Goal: Task Accomplishment & Management: Complete application form

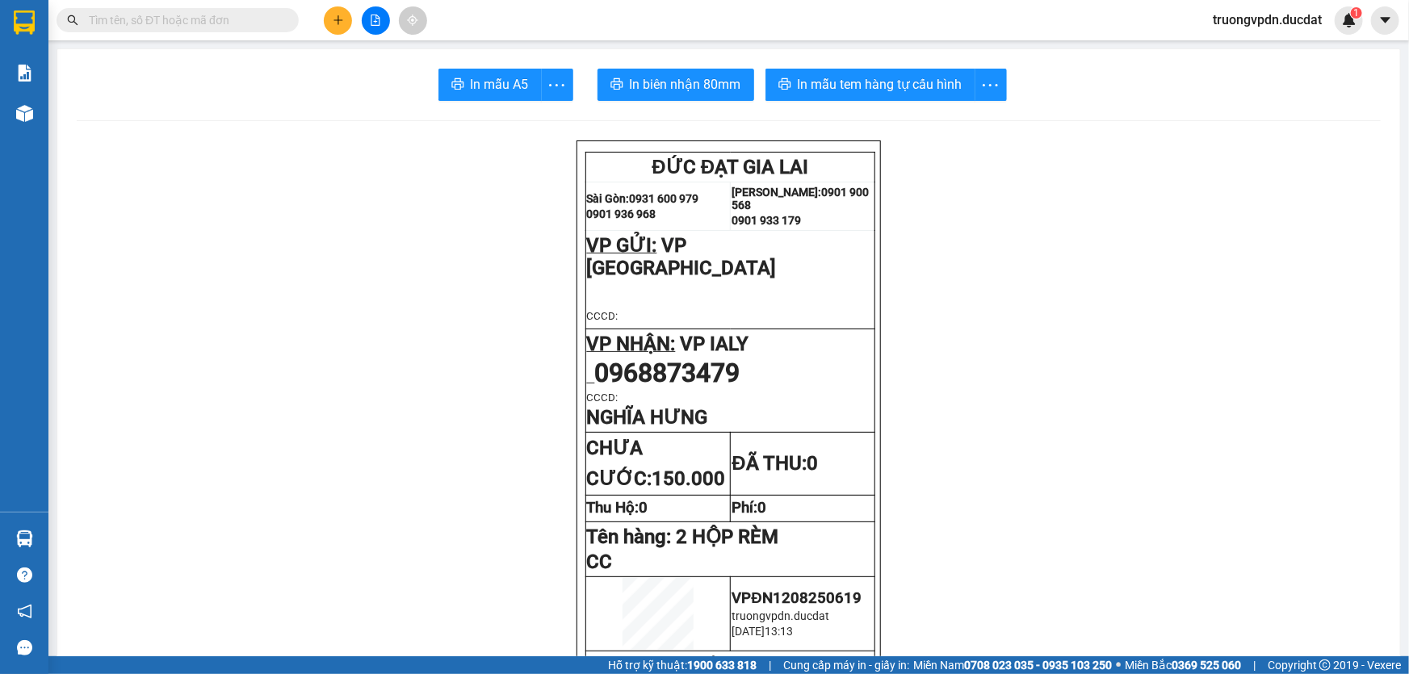
click at [342, 23] on icon "plus" at bounding box center [338, 20] width 11 height 11
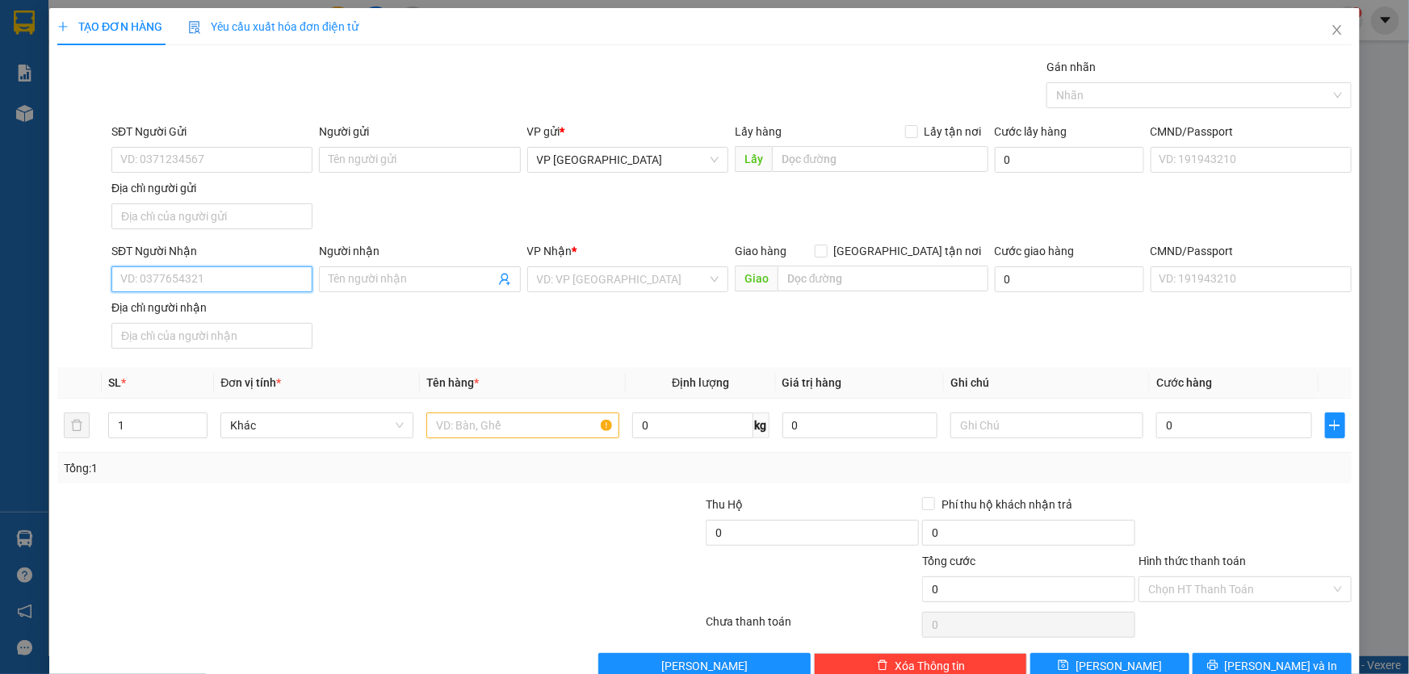
drag, startPoint x: 203, startPoint y: 281, endPoint x: 1408, endPoint y: 40, distance: 1229.6
click at [210, 281] on input "SĐT Người Nhận" at bounding box center [211, 280] width 201 height 26
click at [182, 314] on div "0913418110 - YÊN" at bounding box center [210, 311] width 180 height 18
type input "0913418110"
type input "YÊN"
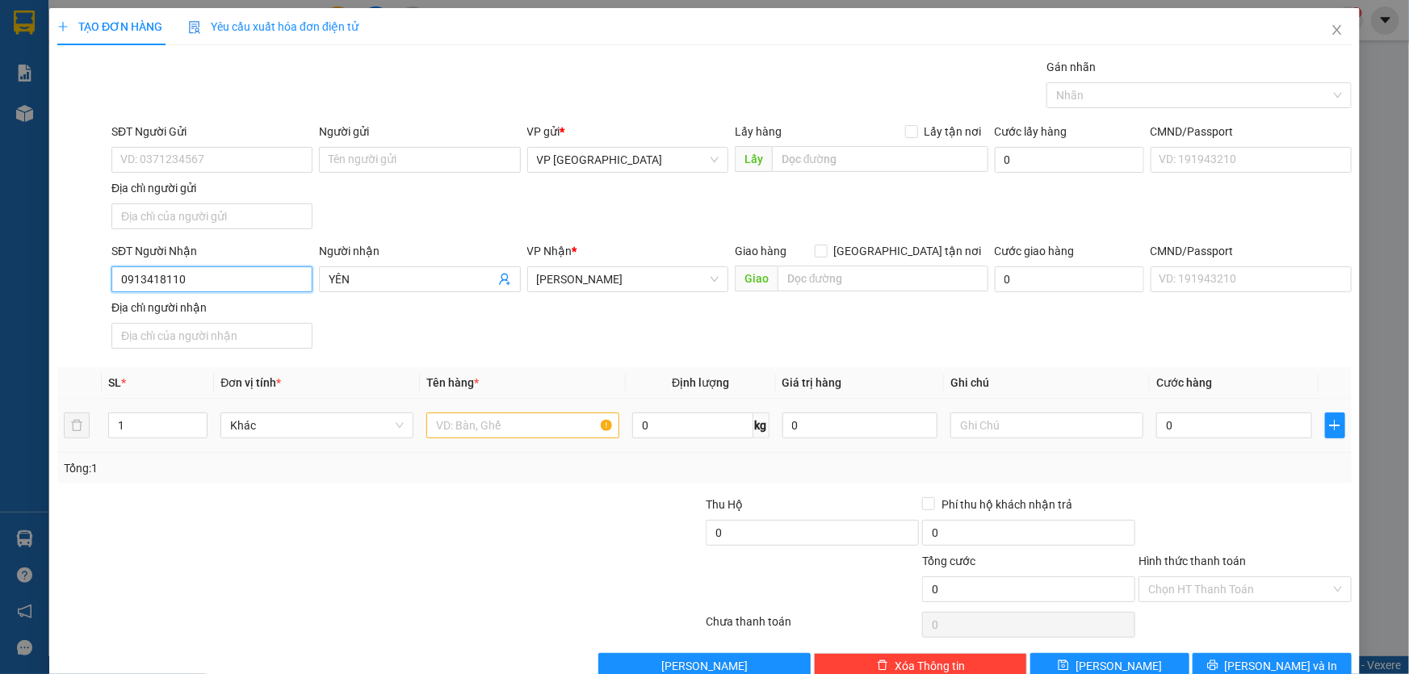
type input "0913418110"
click at [518, 426] on input "text" at bounding box center [522, 426] width 193 height 26
click at [363, 283] on input "YÊN" at bounding box center [412, 280] width 166 height 18
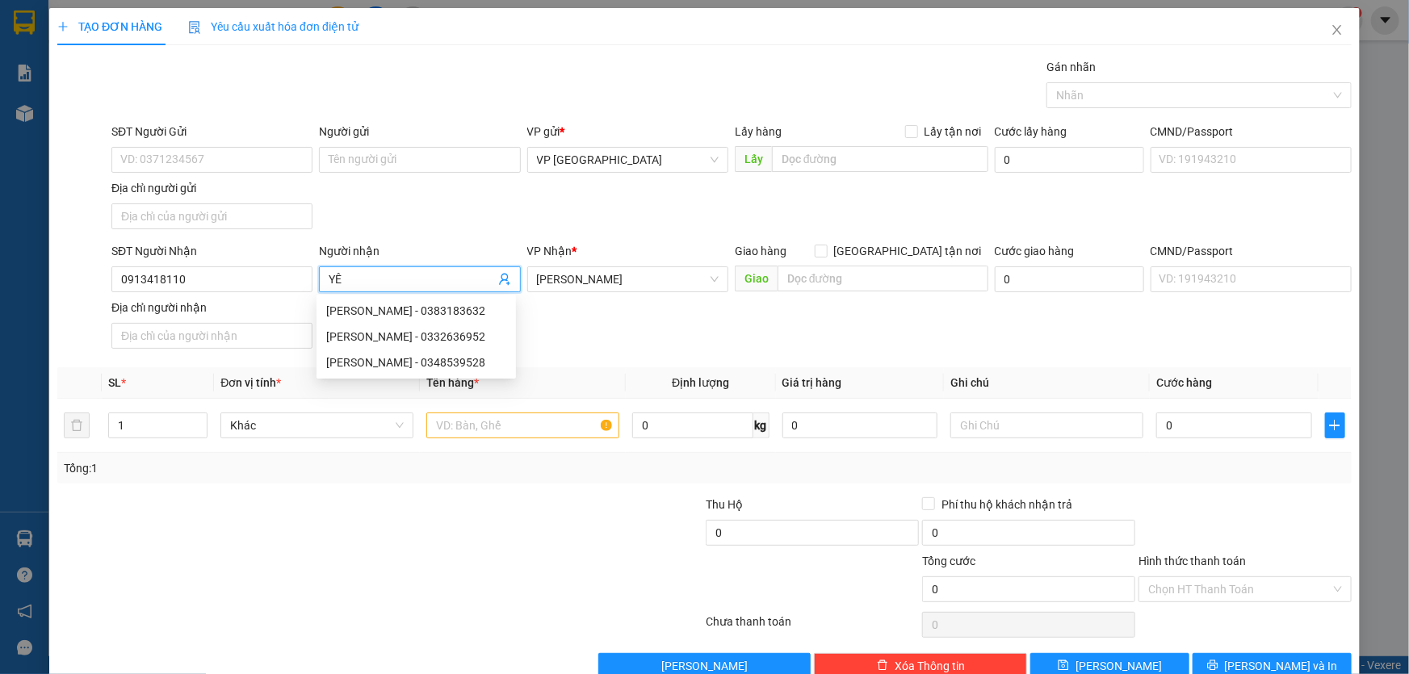
type input "Y"
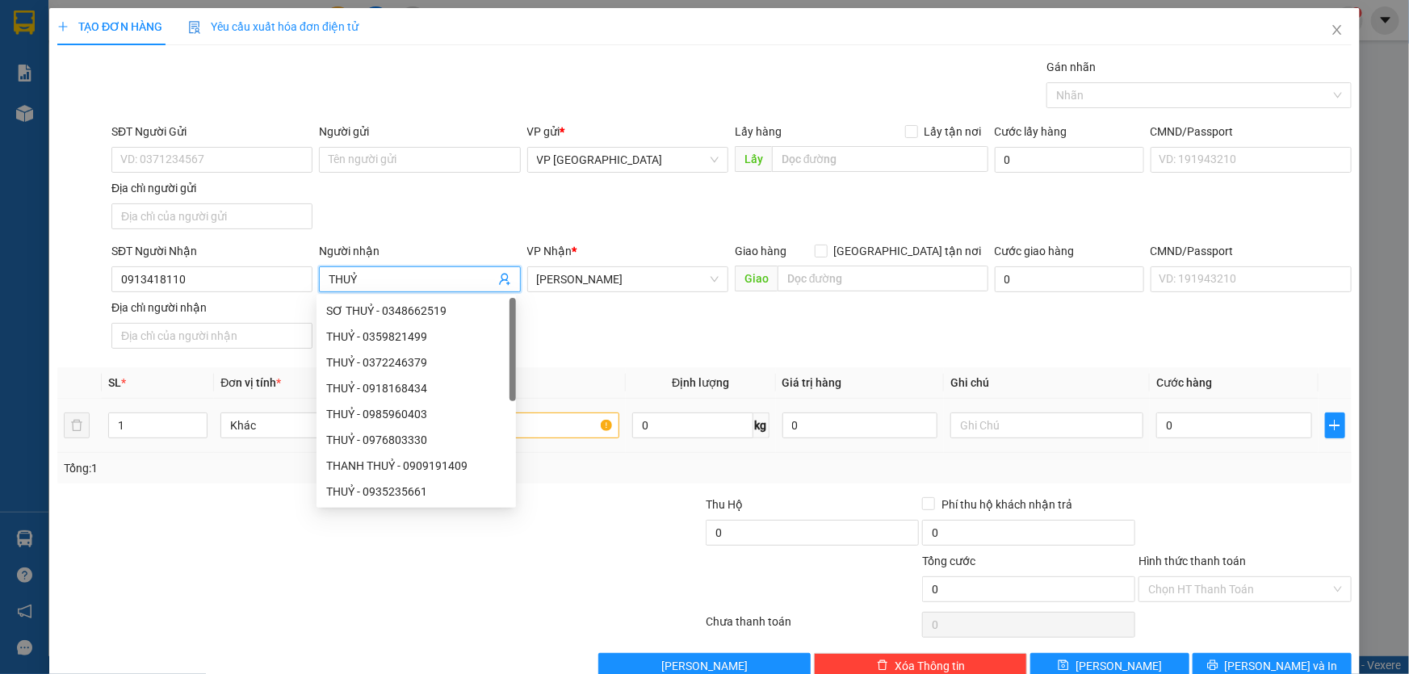
type input "THUỶ"
click at [541, 427] on input "text" at bounding box center [522, 426] width 193 height 26
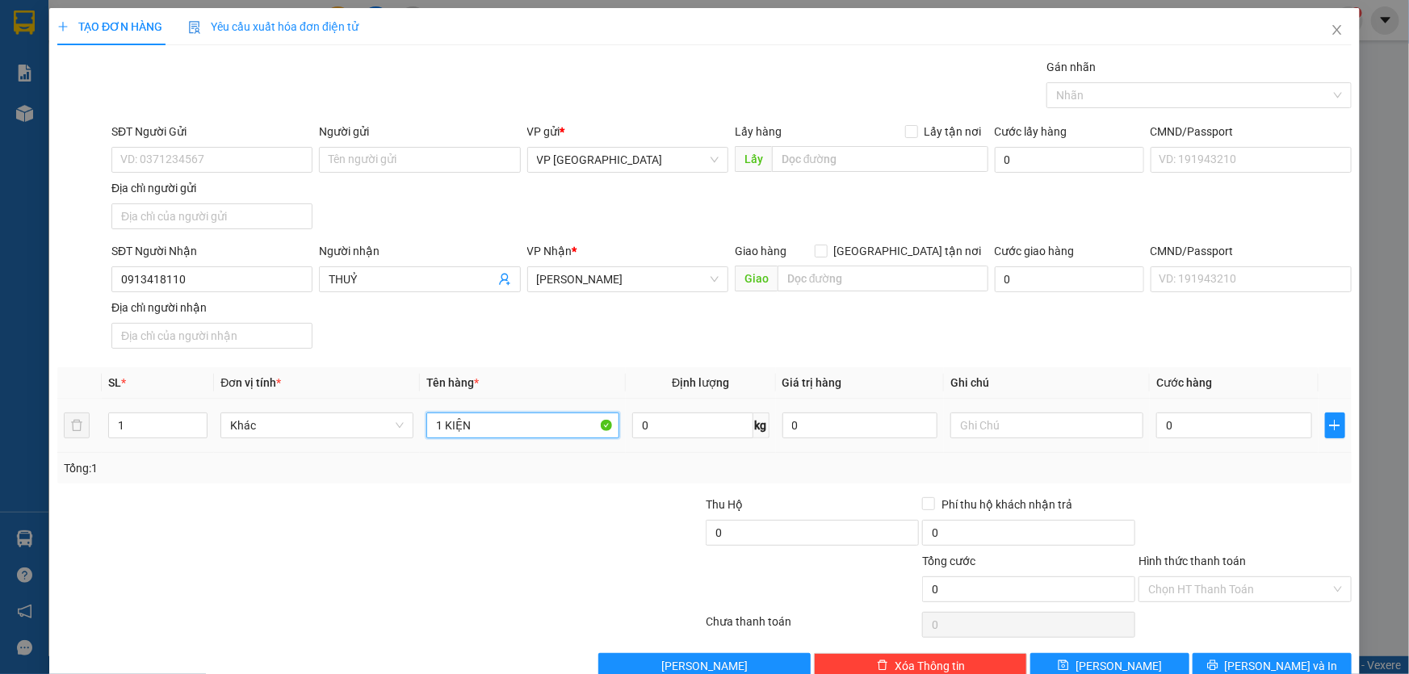
type input "1 KIỆN"
type input "CC"
type input "4"
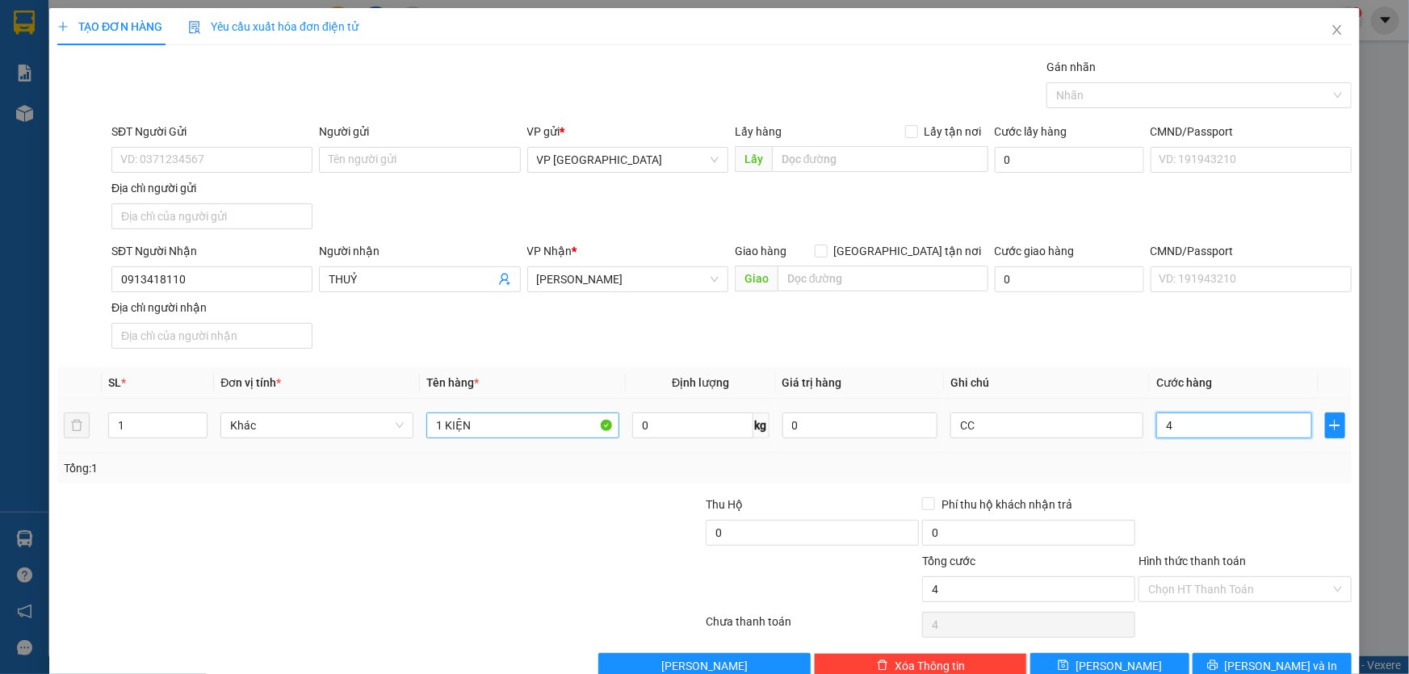
type input "40"
type input "400"
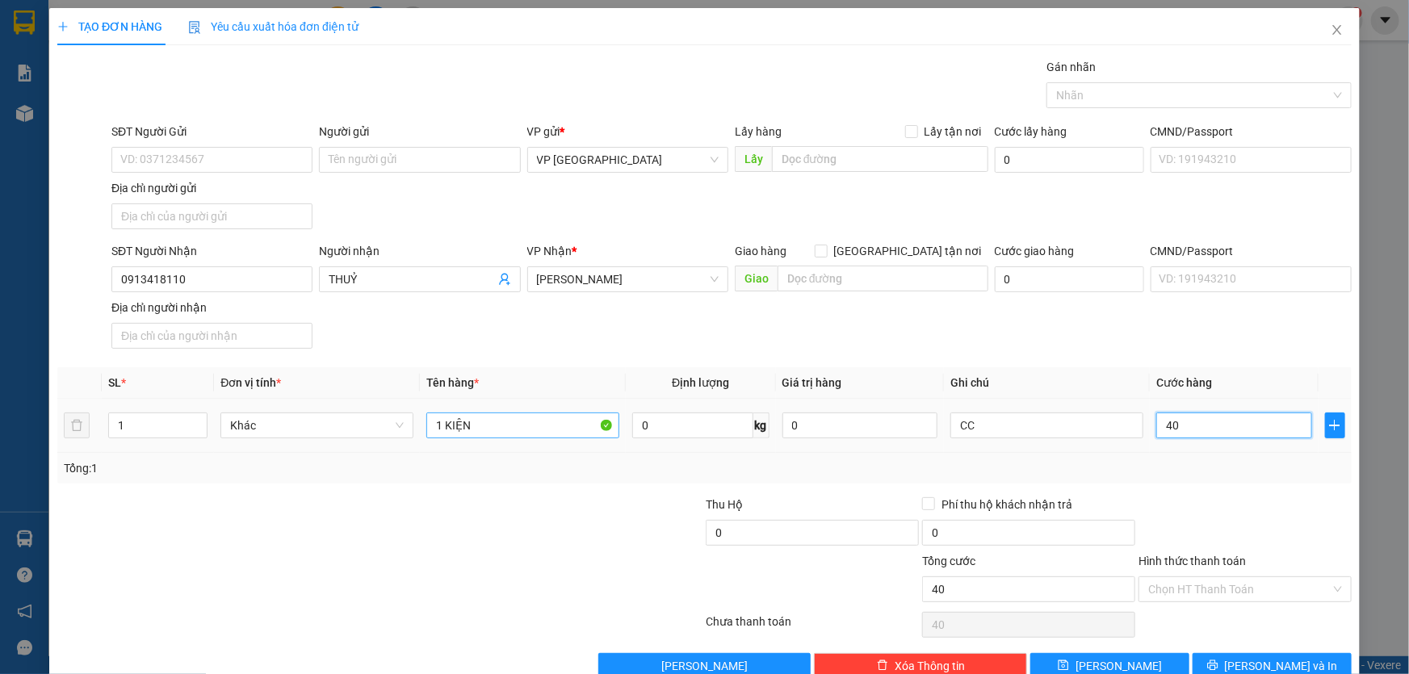
type input "400"
type input "4.000"
type input "4.000.000"
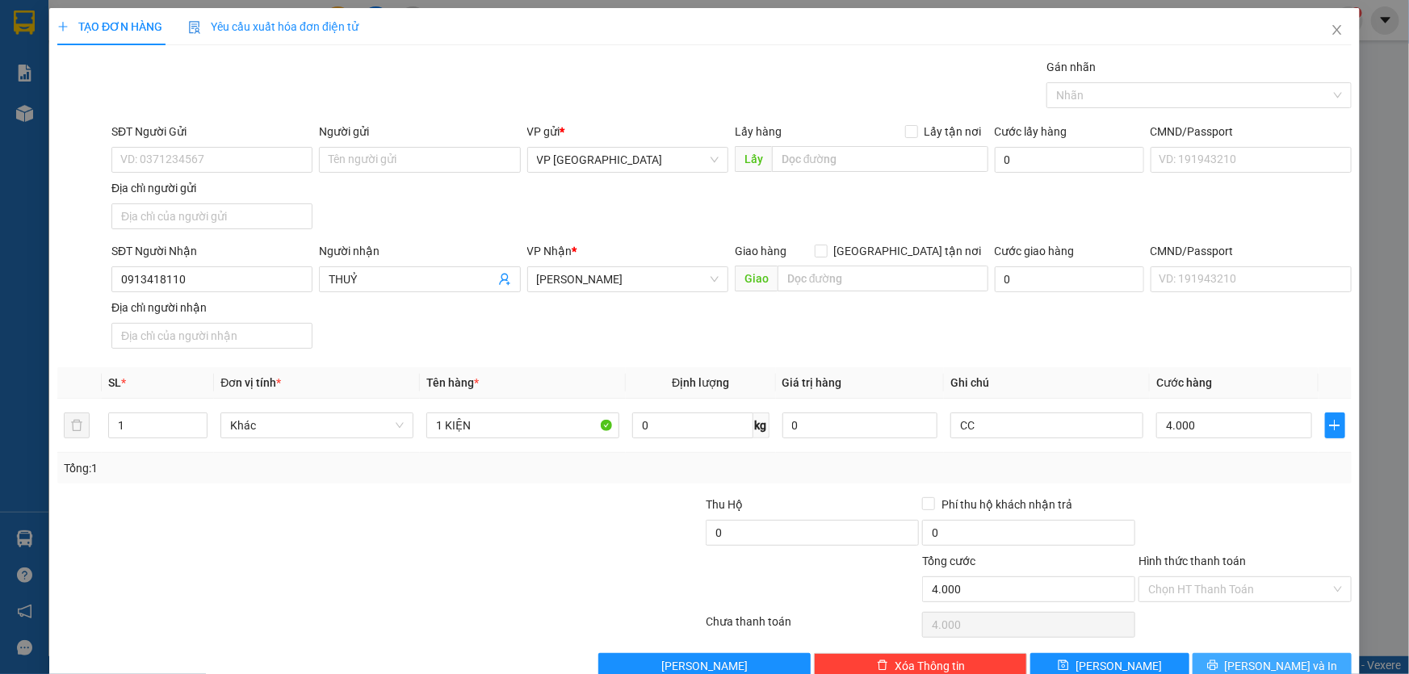
type input "4.000.000"
drag, startPoint x: 1229, startPoint y: 657, endPoint x: 1300, endPoint y: 460, distance: 210.2
click at [1300, 460] on div "Transit Pickup Surcharge Ids Transit Deliver Surcharge Ids Transit Deliver Surc…" at bounding box center [704, 368] width 1295 height 621
click at [1201, 413] on input "4.000.000" at bounding box center [1235, 426] width 156 height 26
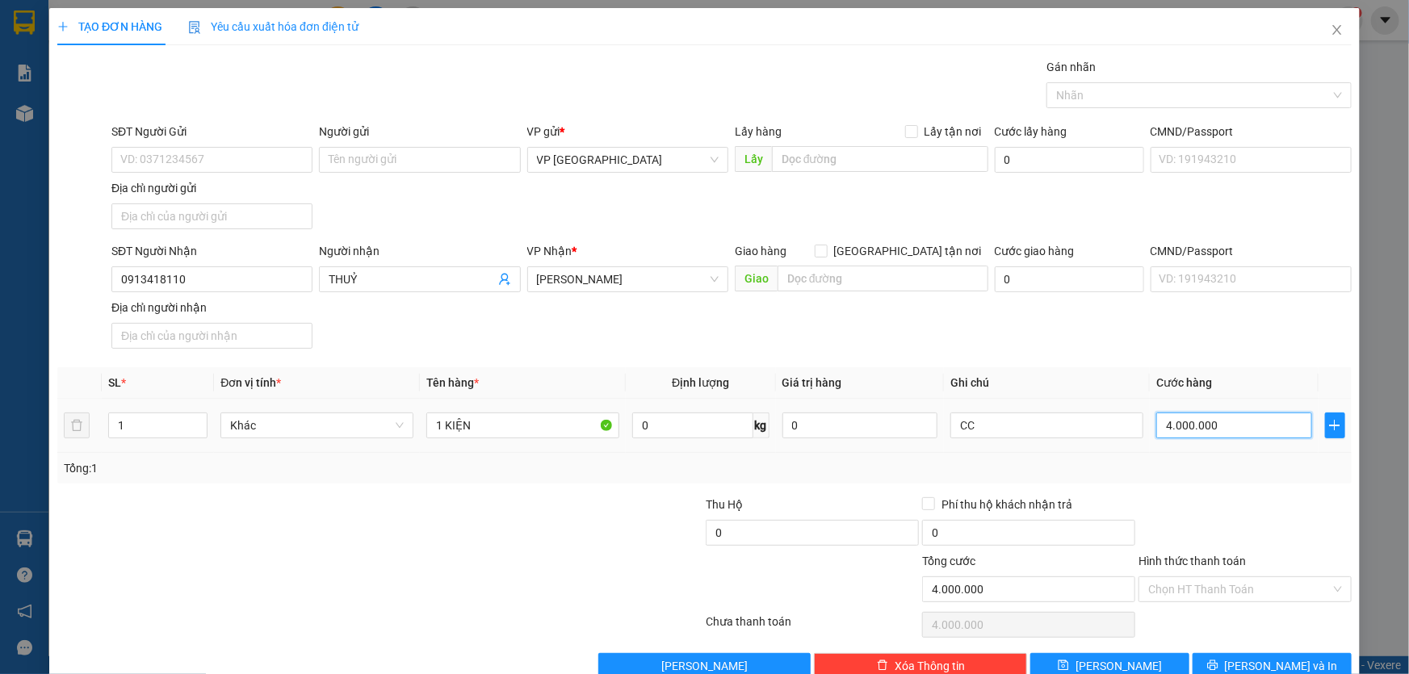
click at [1226, 425] on input "4.000.000" at bounding box center [1235, 426] width 156 height 26
type input "4"
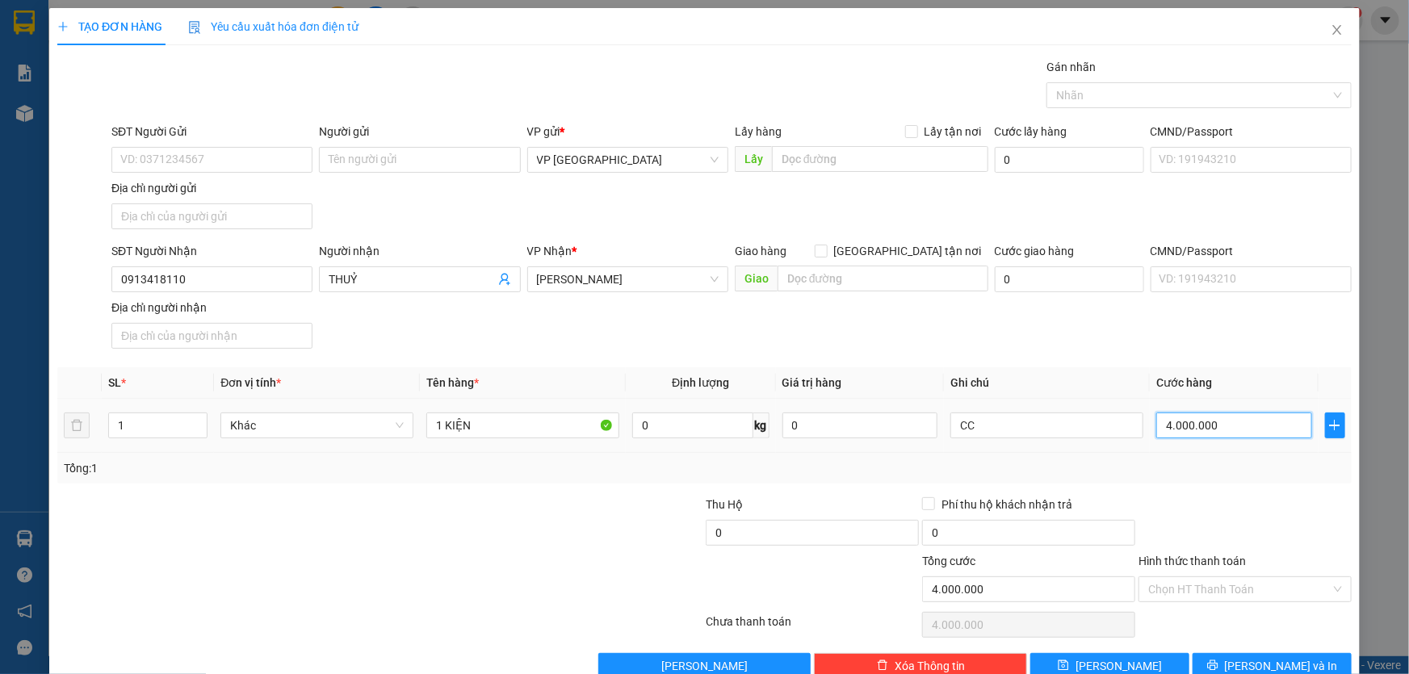
type input "4"
type input "40"
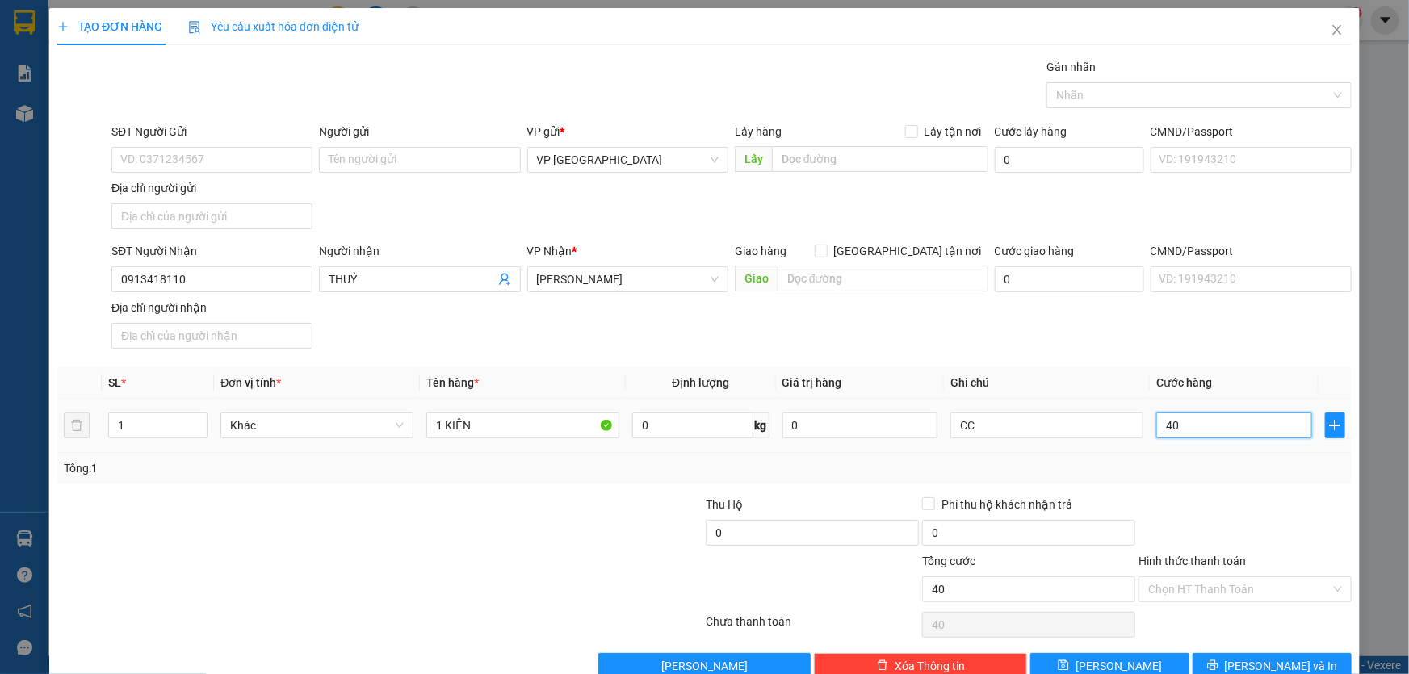
type input "400"
type input "4.000"
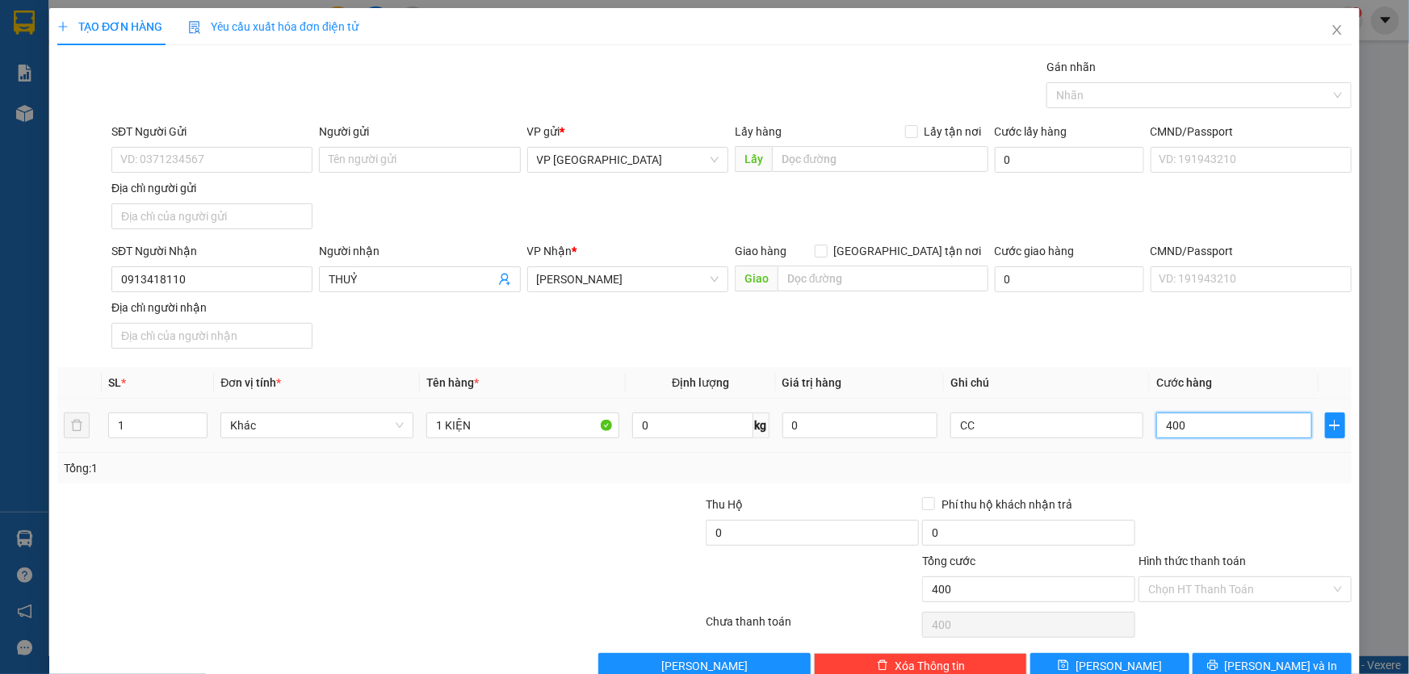
type input "4.000"
type input "40.000"
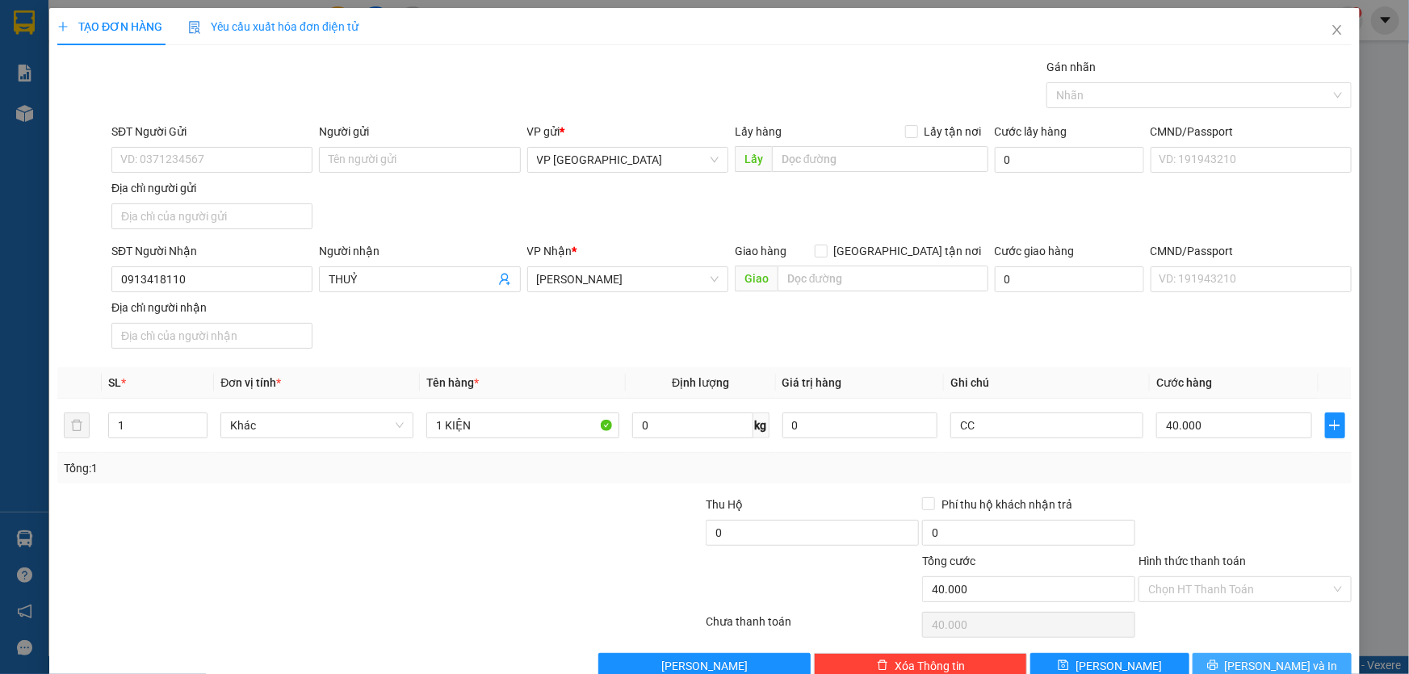
click at [1310, 661] on button "[PERSON_NAME] và In" at bounding box center [1272, 666] width 159 height 26
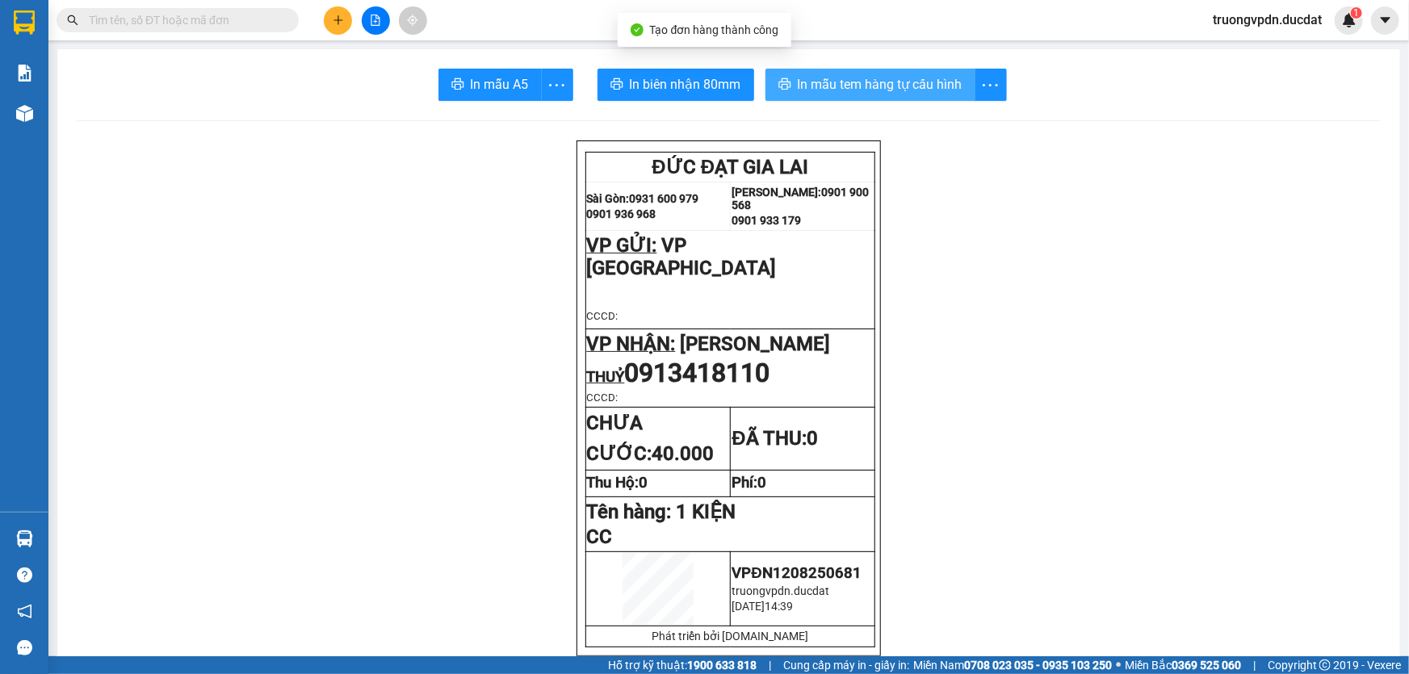
click at [812, 79] on span "In mẫu tem hàng tự cấu hình" at bounding box center [880, 84] width 165 height 20
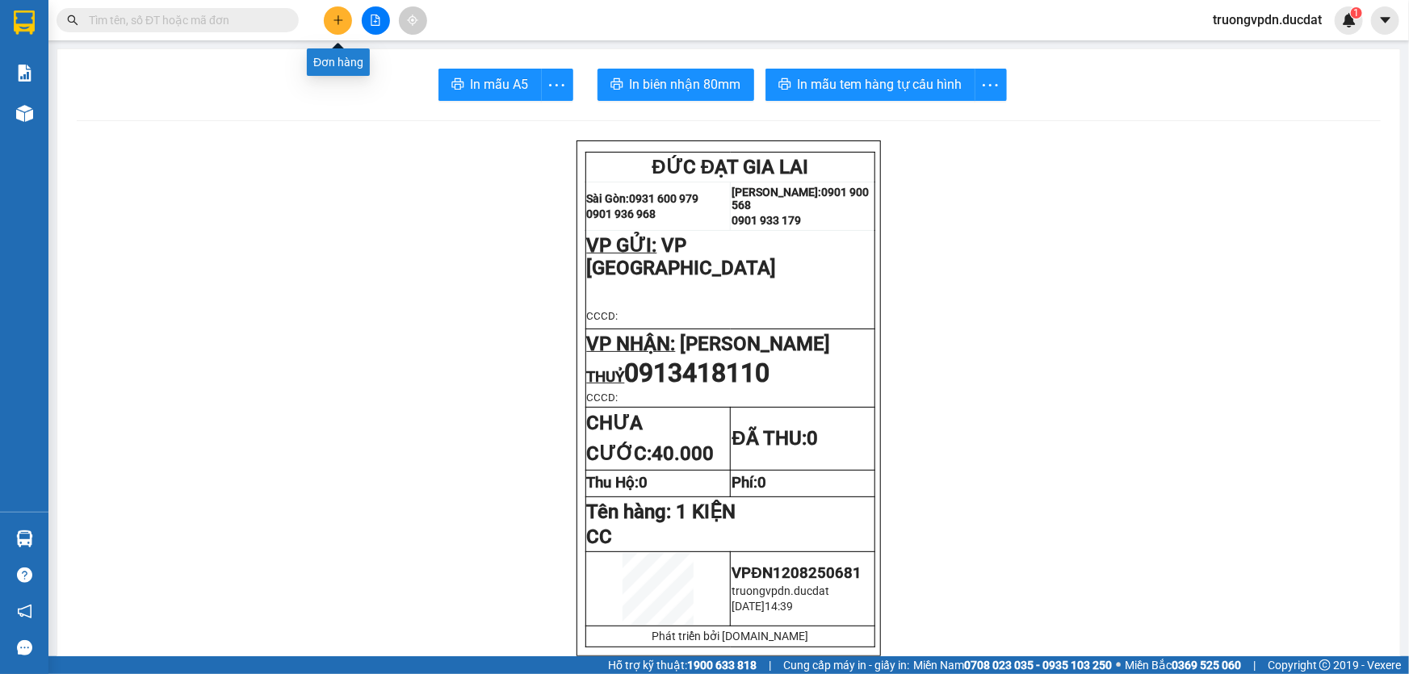
click at [336, 19] on icon "plus" at bounding box center [338, 19] width 9 height 1
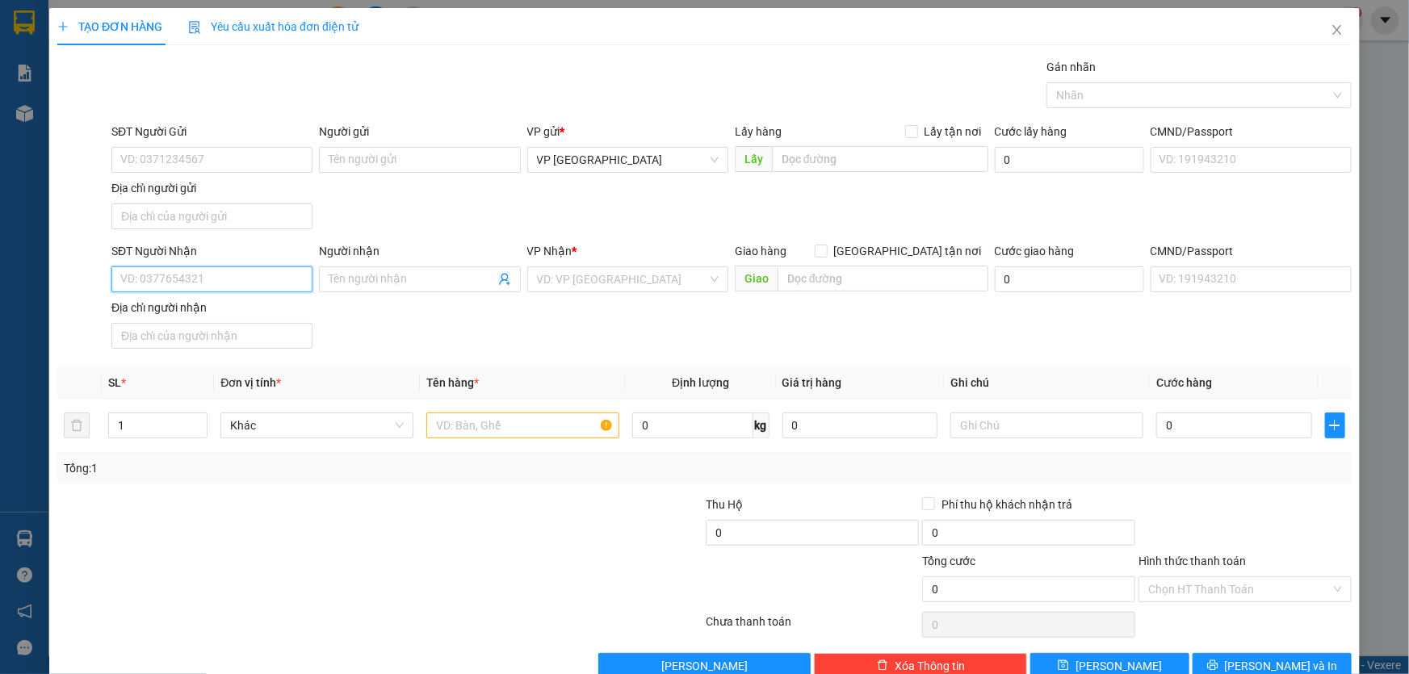
click at [198, 271] on input "SĐT Người Nhận" at bounding box center [211, 280] width 201 height 26
click at [208, 309] on div "0933121456 - [PERSON_NAME]" at bounding box center [210, 311] width 180 height 18
type input "0933121456"
type input "[PERSON_NAME]"
type input "0933121456"
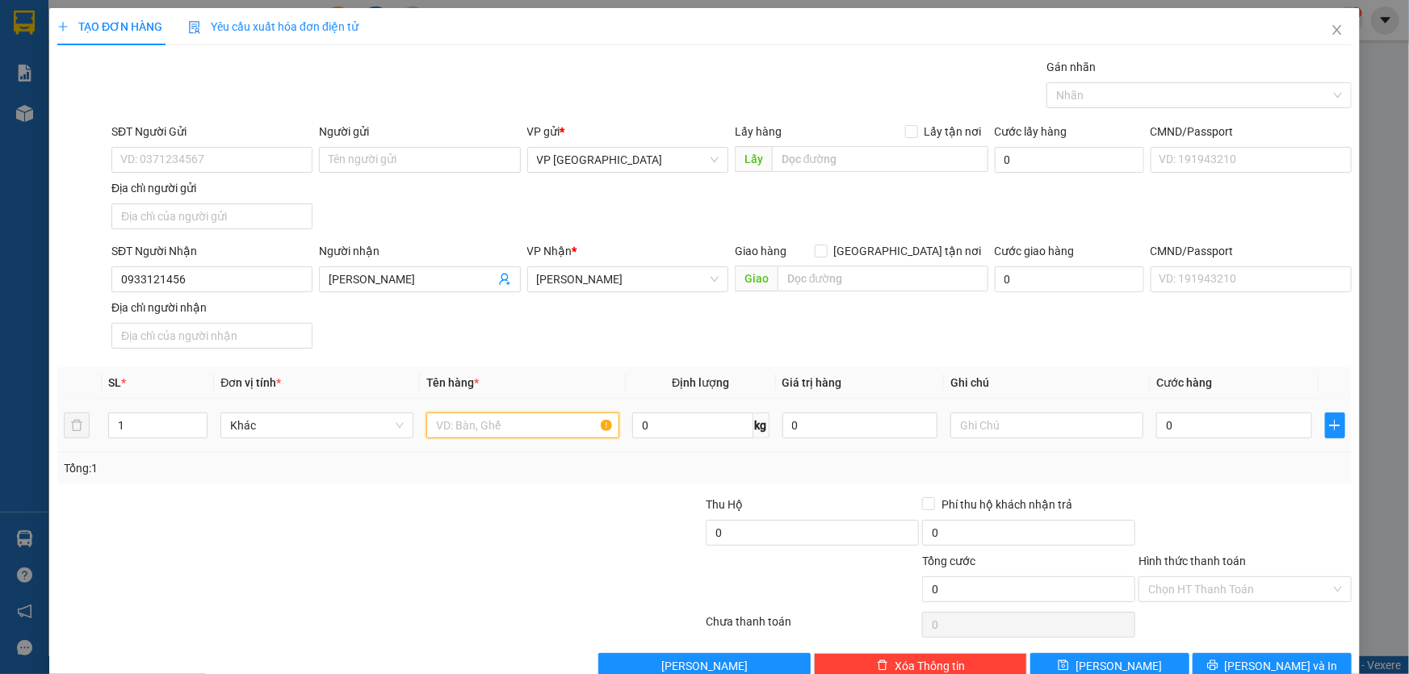
click at [469, 428] on input "text" at bounding box center [522, 426] width 193 height 26
type input "1 THÙNG GIẤY"
type input "CC"
type input "6"
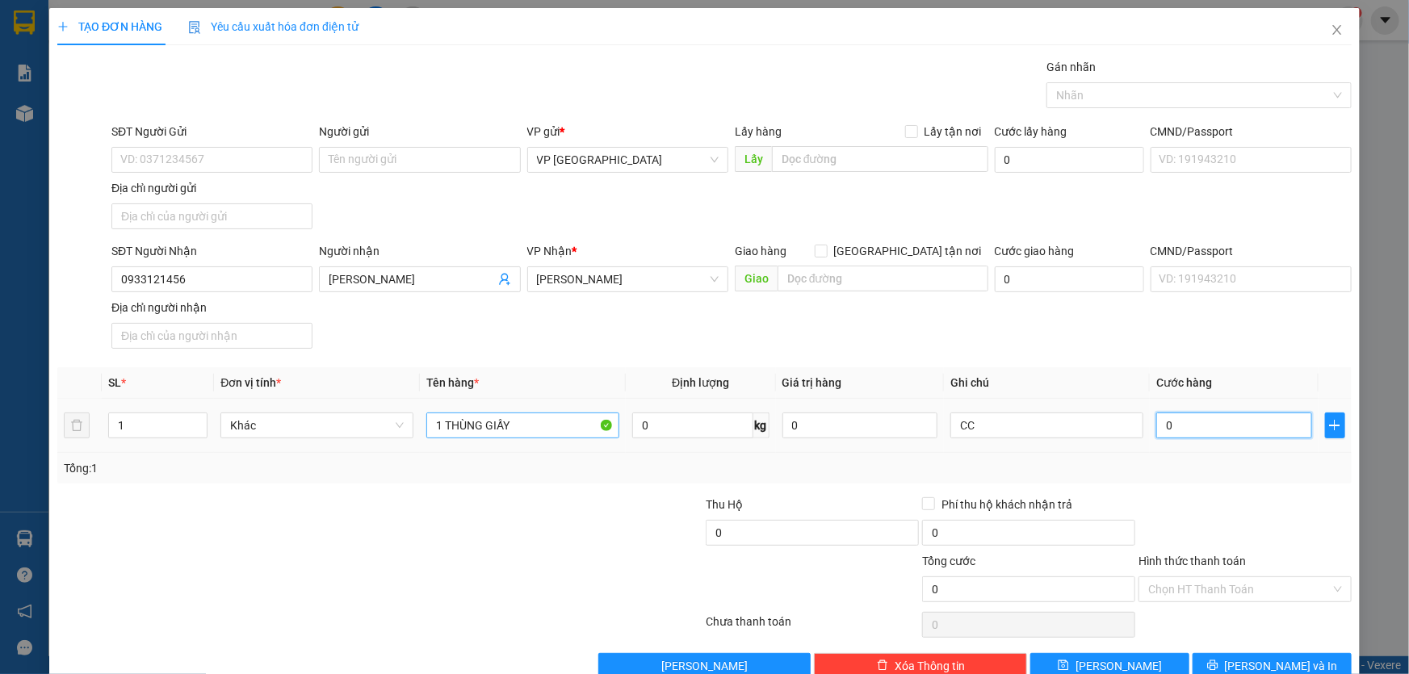
type input "6"
type input "60"
type input "600"
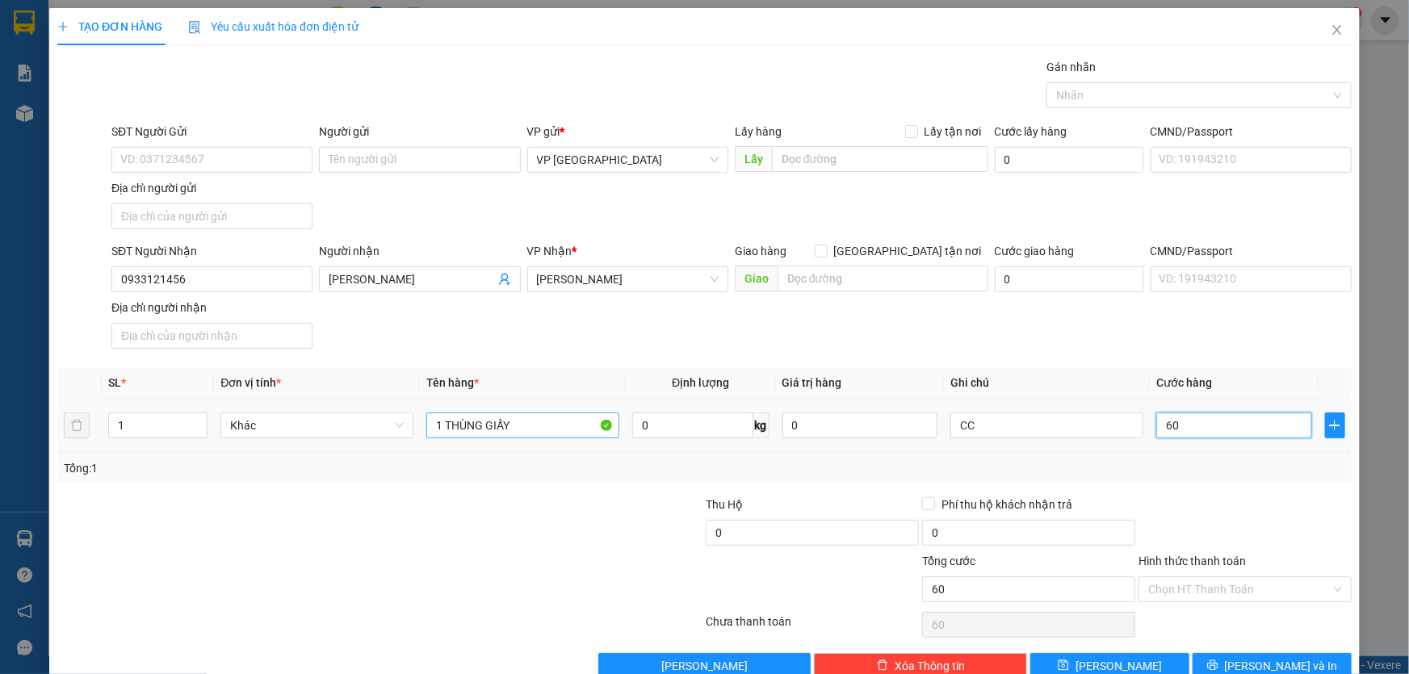
type input "600"
type input "6.000"
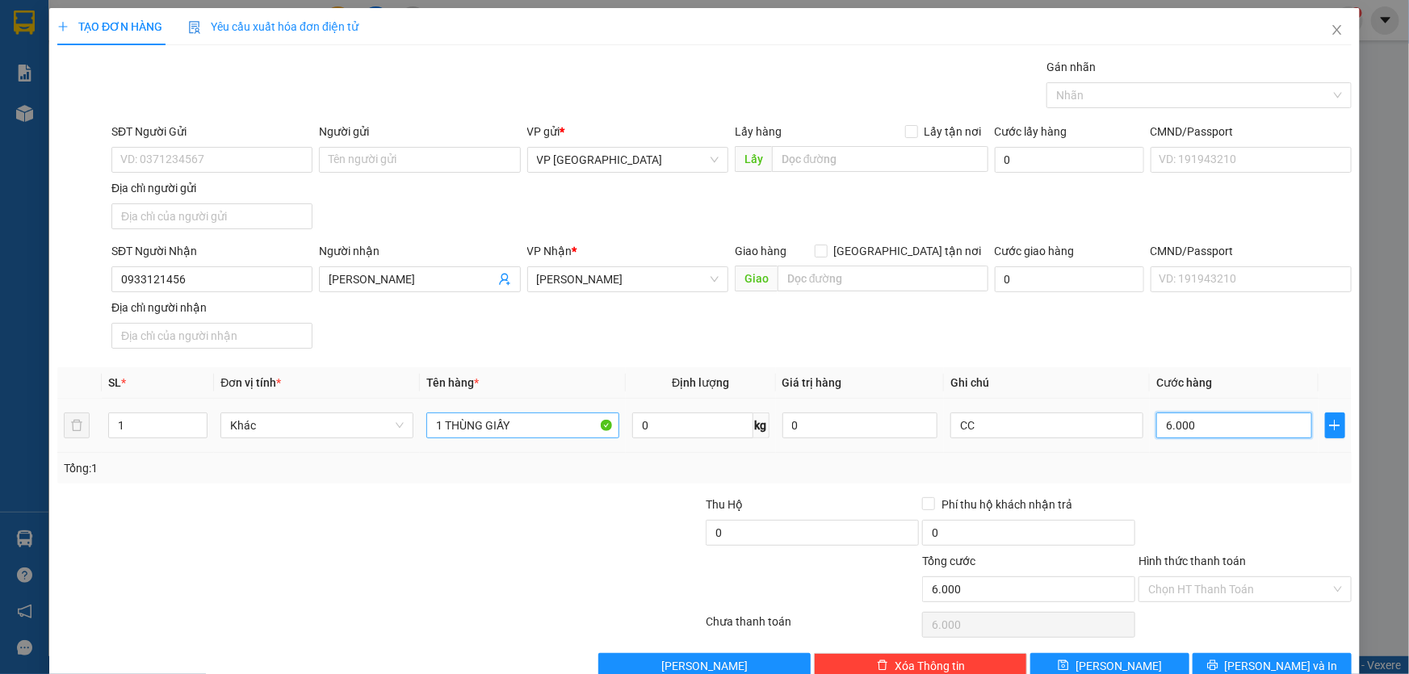
type input "60.000"
click at [1218, 661] on icon "printer" at bounding box center [1212, 666] width 10 height 10
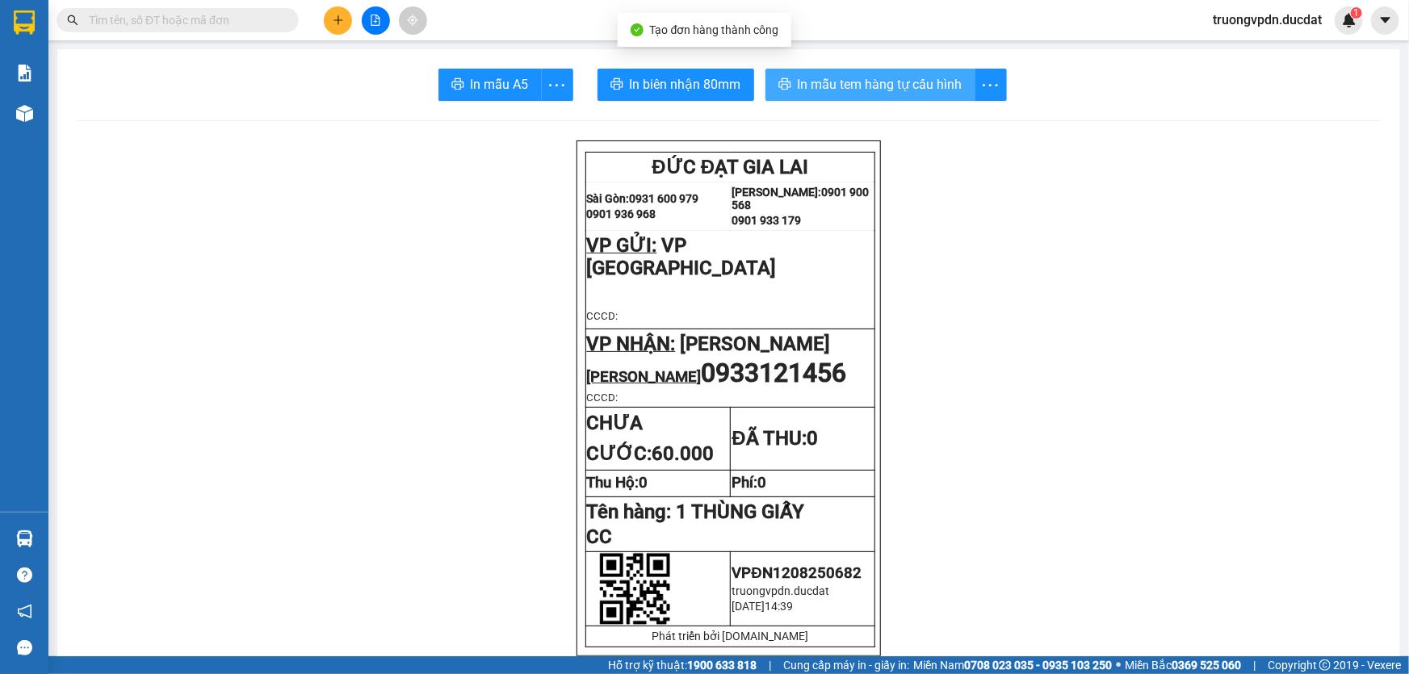
click at [872, 86] on span "In mẫu tem hàng tự cấu hình" at bounding box center [880, 84] width 165 height 20
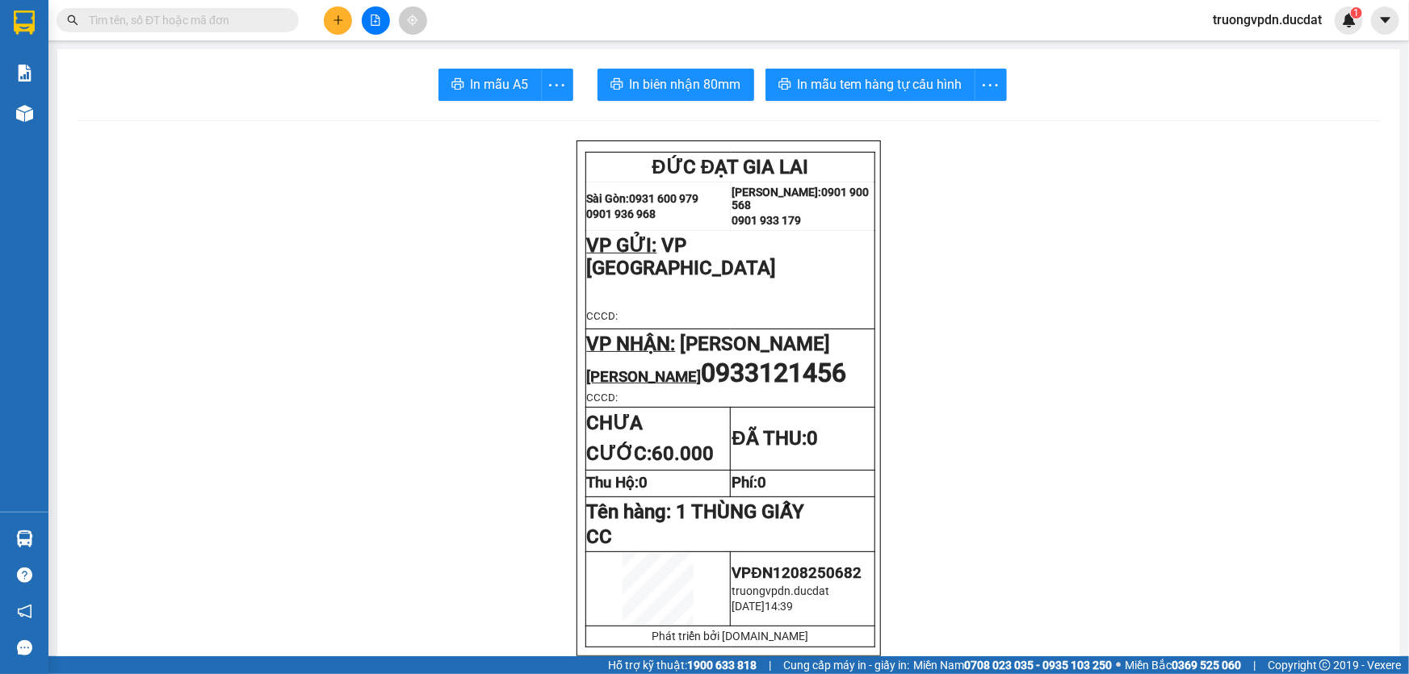
click at [336, 13] on button at bounding box center [338, 20] width 28 height 28
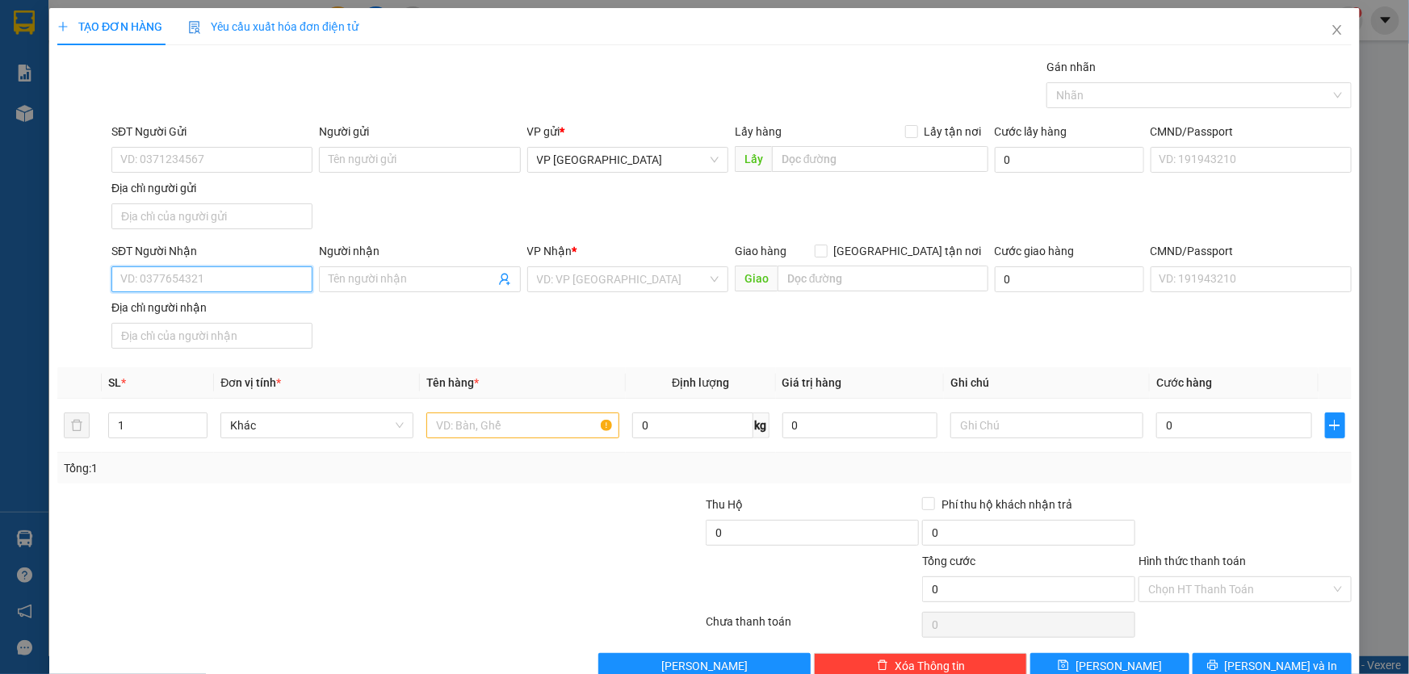
click at [246, 275] on input "SĐT Người Nhận" at bounding box center [211, 280] width 201 height 26
click at [158, 312] on div "0394005049" at bounding box center [210, 311] width 180 height 18
type input "0394005049"
click at [530, 434] on input "text" at bounding box center [522, 426] width 193 height 26
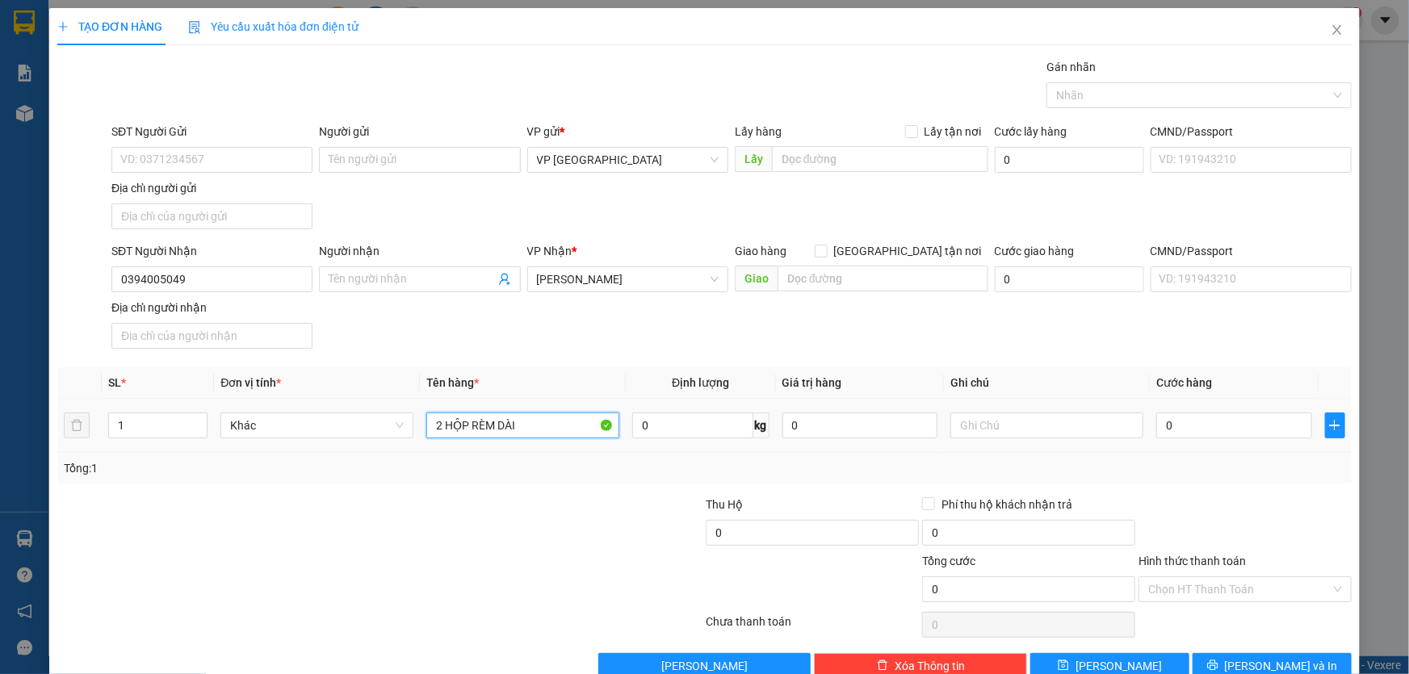
type input "2 HỘP RÈM DÀI"
type input "CC"
type input "1"
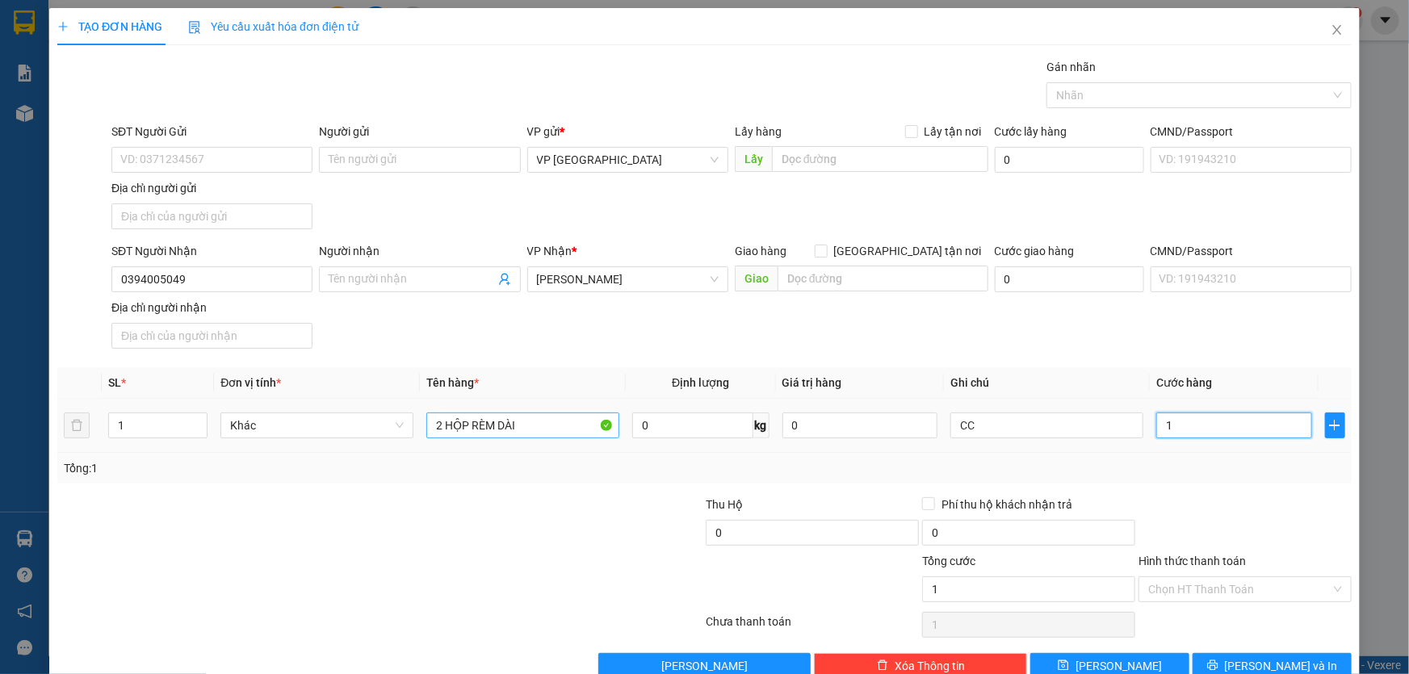
type input "17"
type input "170"
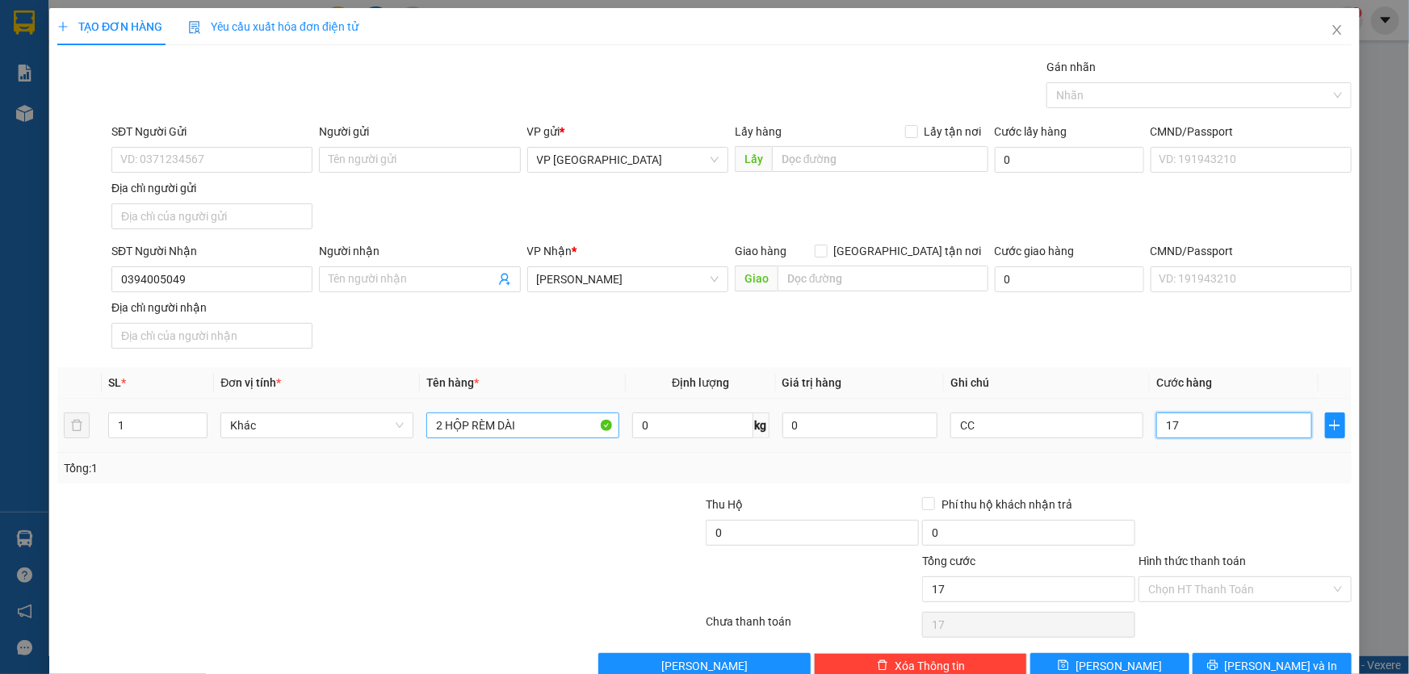
type input "170"
type input "1.700"
type input "17.000"
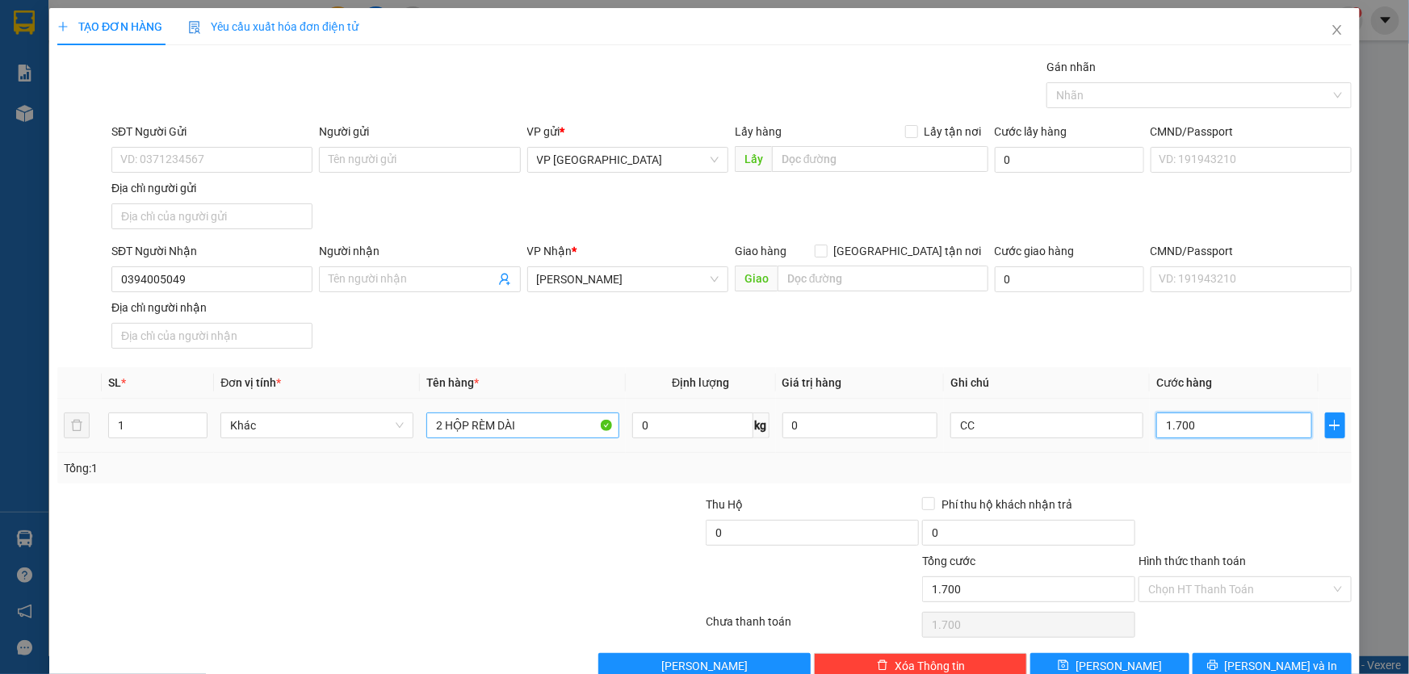
type input "17.000"
type input "170.000"
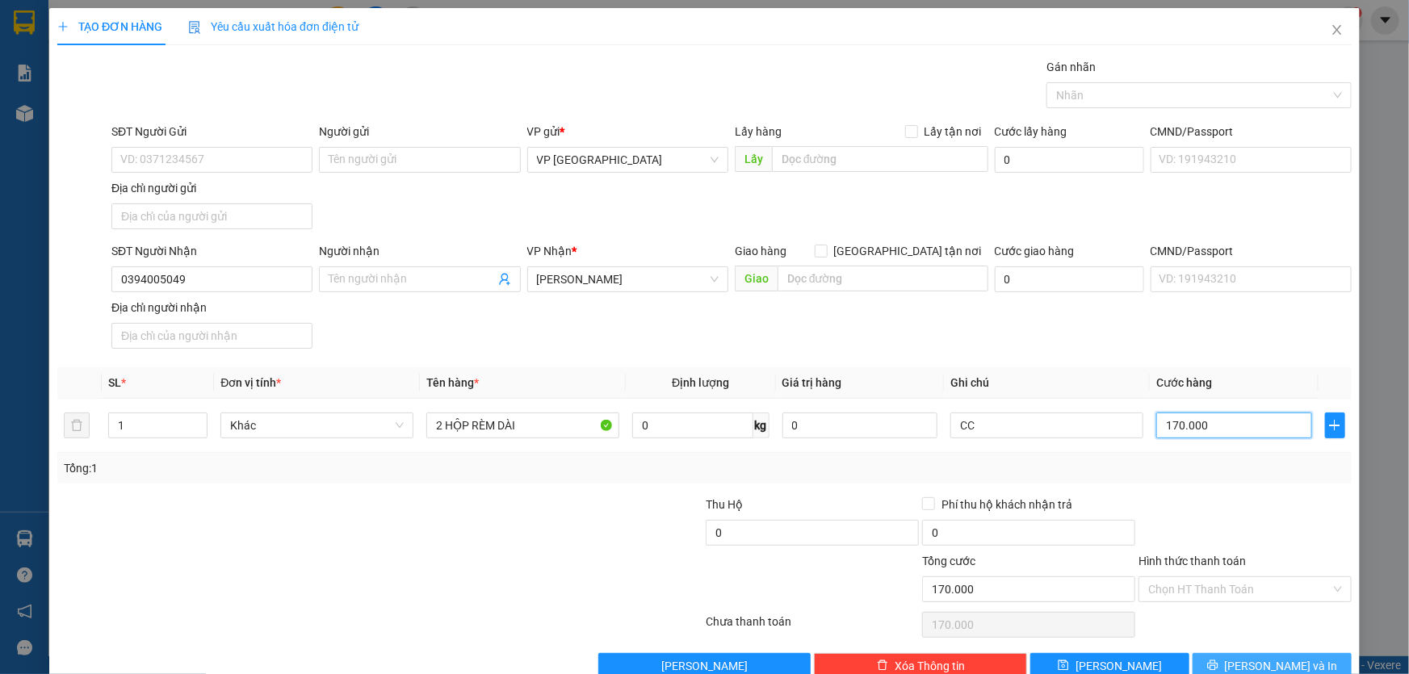
type input "170.000"
click at [1227, 656] on button "[PERSON_NAME] và In" at bounding box center [1272, 666] width 159 height 26
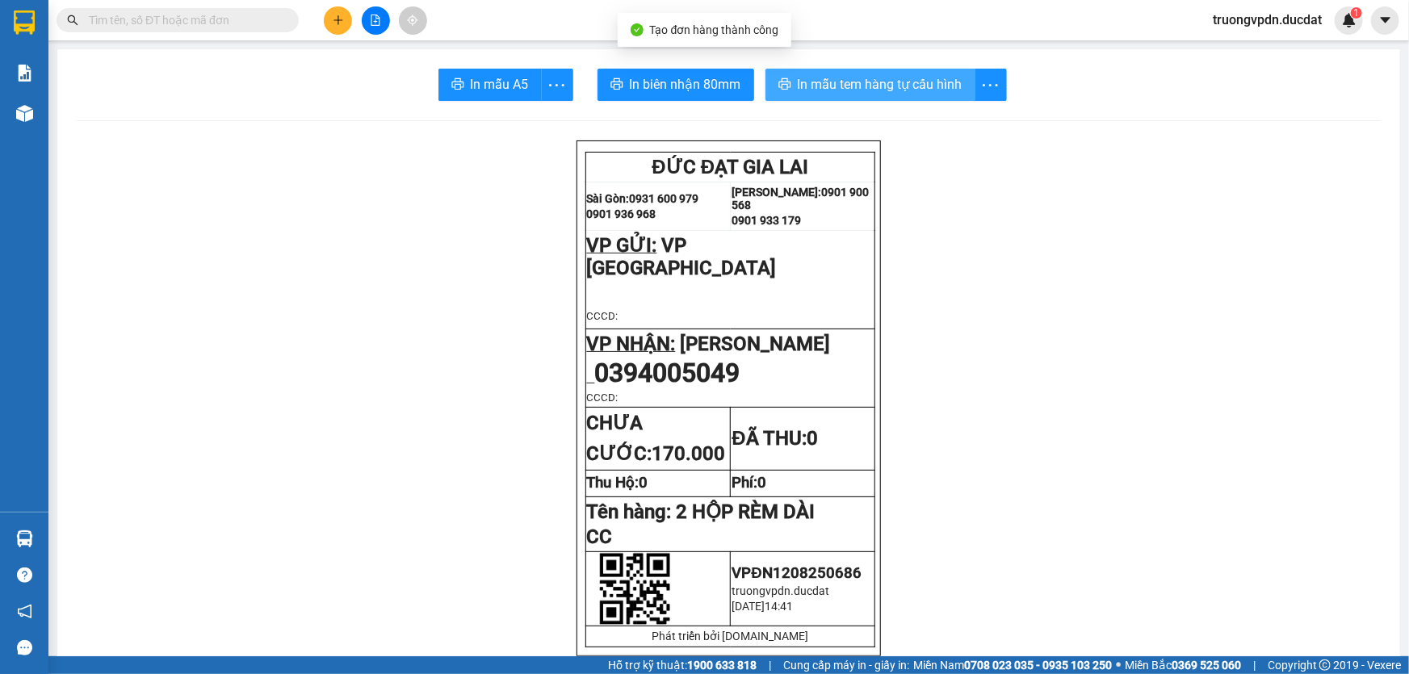
click at [899, 80] on span "In mẫu tem hàng tự cấu hình" at bounding box center [880, 84] width 165 height 20
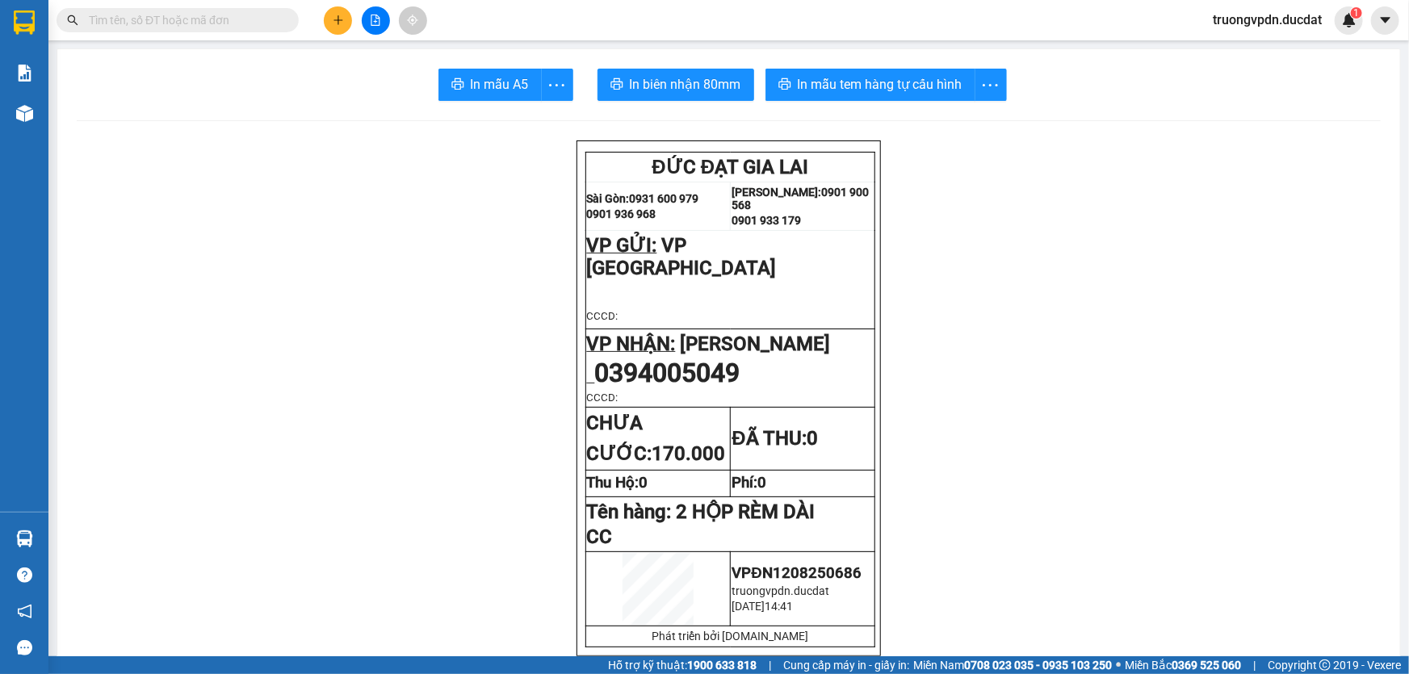
click at [333, 13] on button at bounding box center [338, 20] width 28 height 28
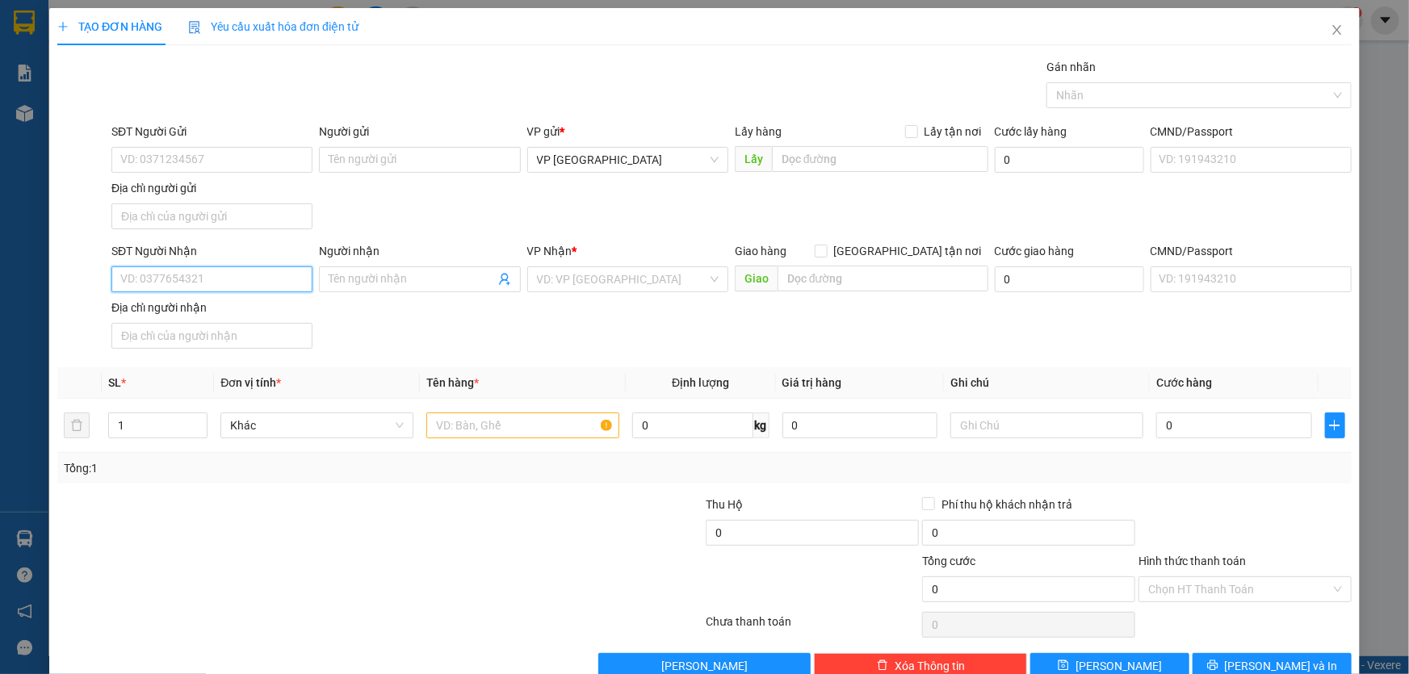
click at [229, 277] on input "SĐT Người Nhận" at bounding box center [211, 280] width 201 height 26
type input "0386219963"
click at [691, 264] on div "VP Nhận *" at bounding box center [627, 254] width 201 height 24
click at [581, 279] on input "search" at bounding box center [622, 279] width 170 height 24
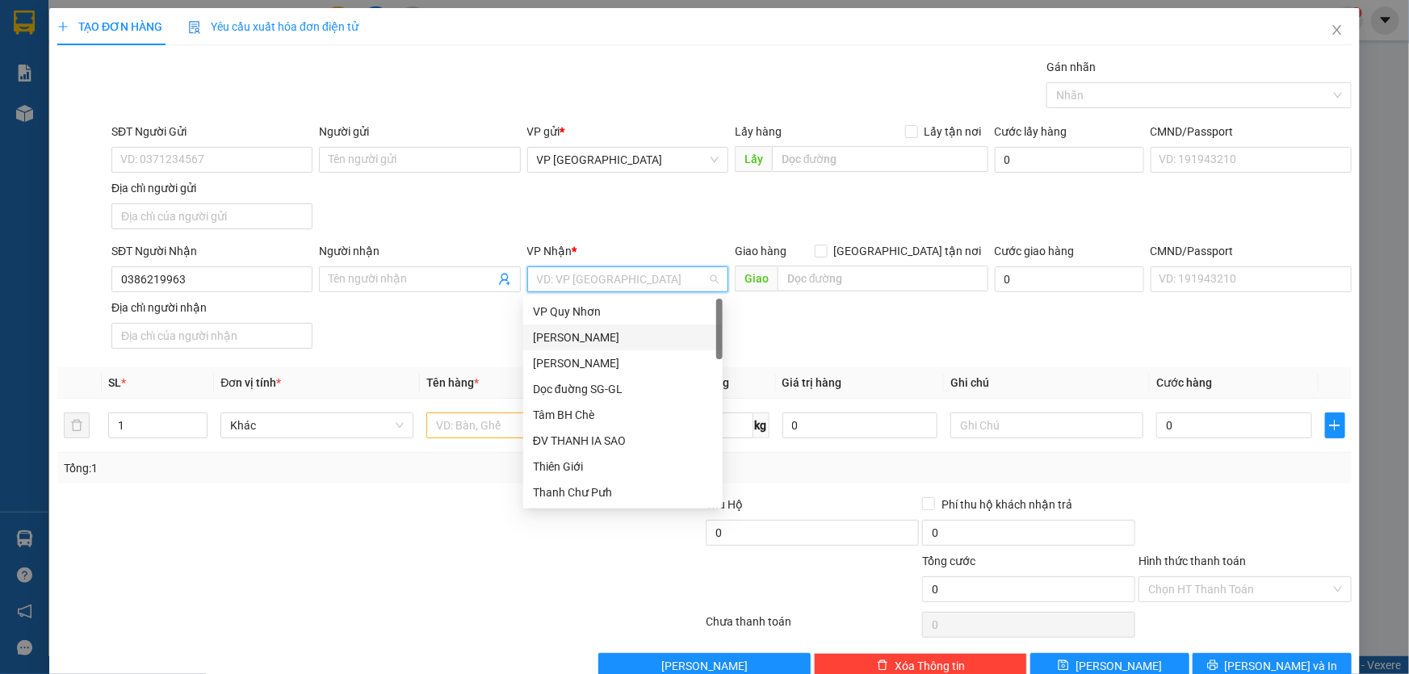
click at [598, 338] on div "[PERSON_NAME]" at bounding box center [623, 338] width 180 height 18
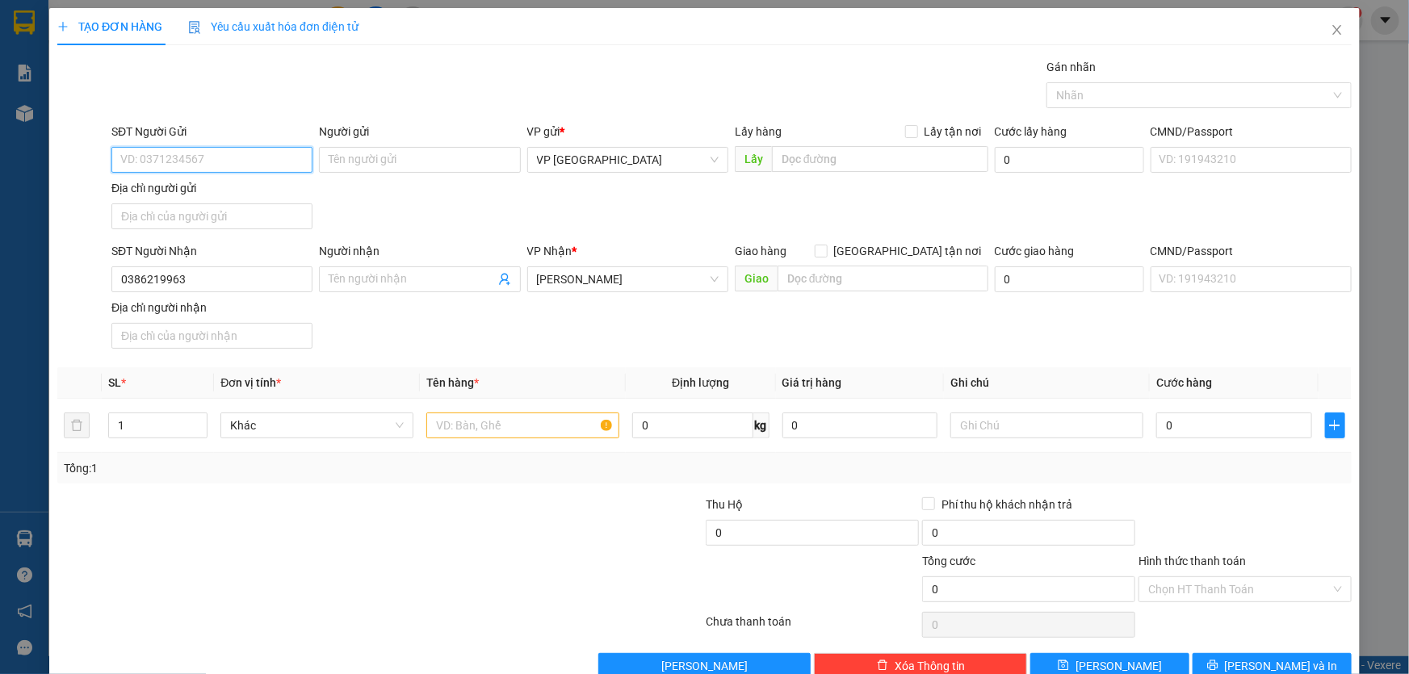
click at [222, 154] on input "SĐT Người Gửi" at bounding box center [211, 160] width 201 height 26
type input "0963115668"
click at [479, 433] on input "text" at bounding box center [522, 426] width 193 height 26
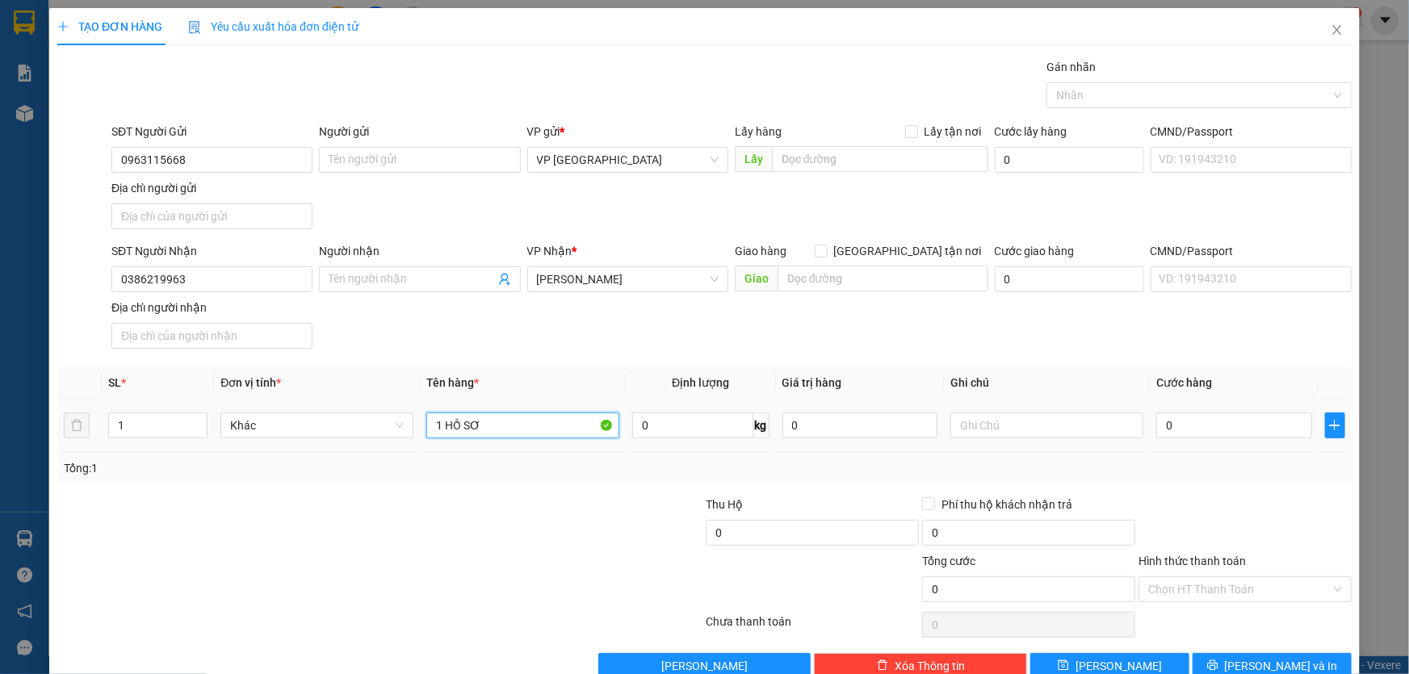
type input "1 HỒ SƠ"
type input "3"
type input "30"
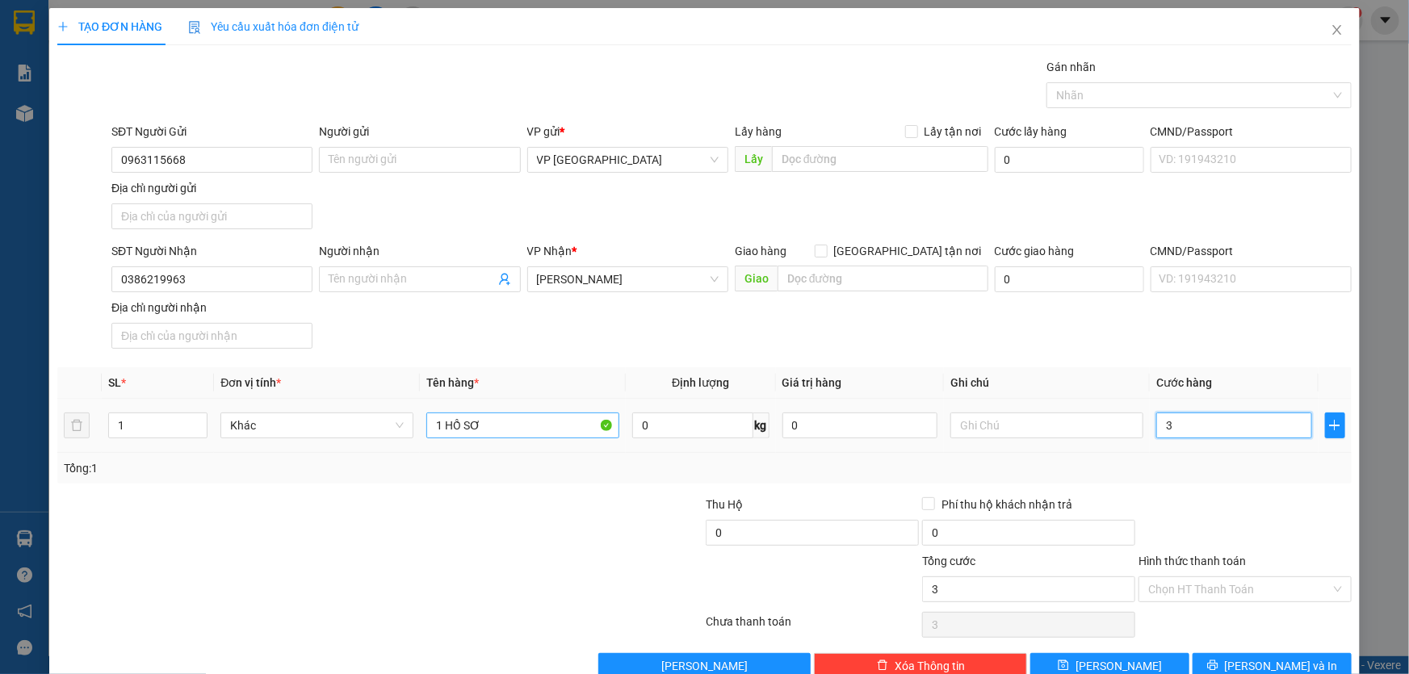
type input "30"
type input "300"
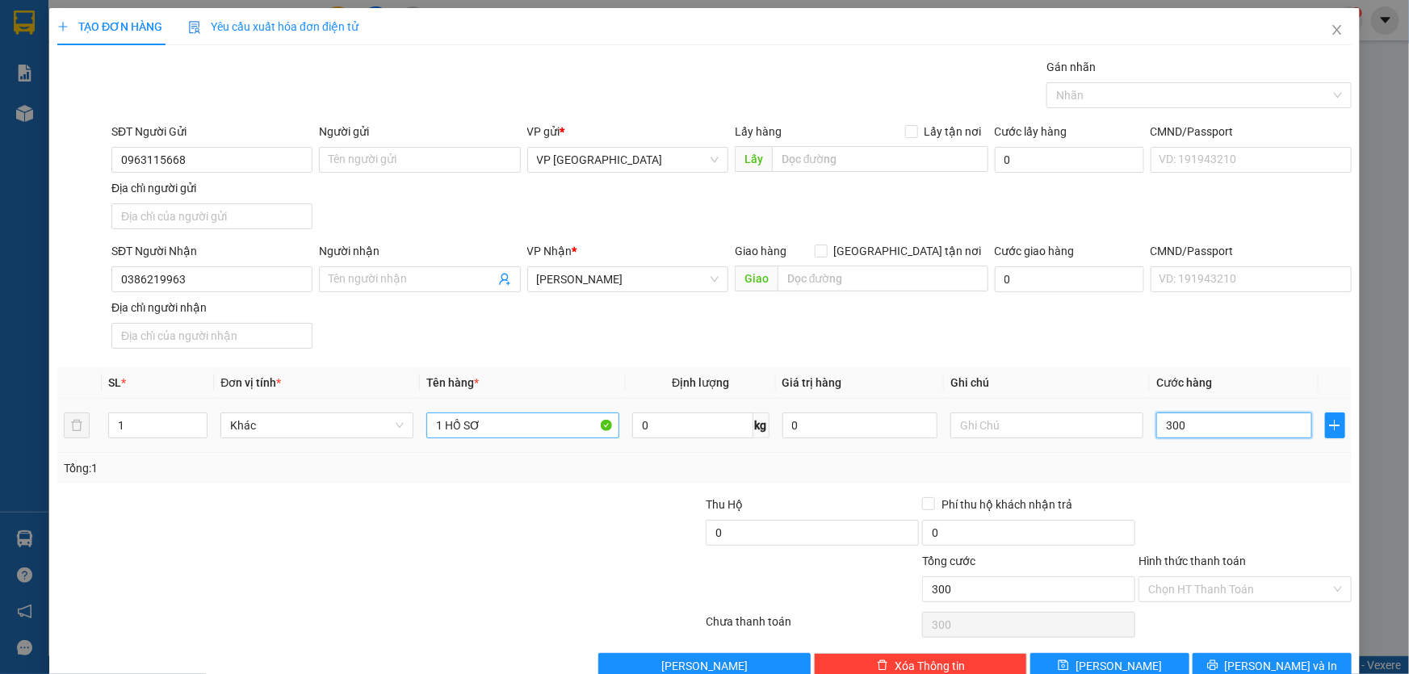
type input "3.000"
type input "30.000"
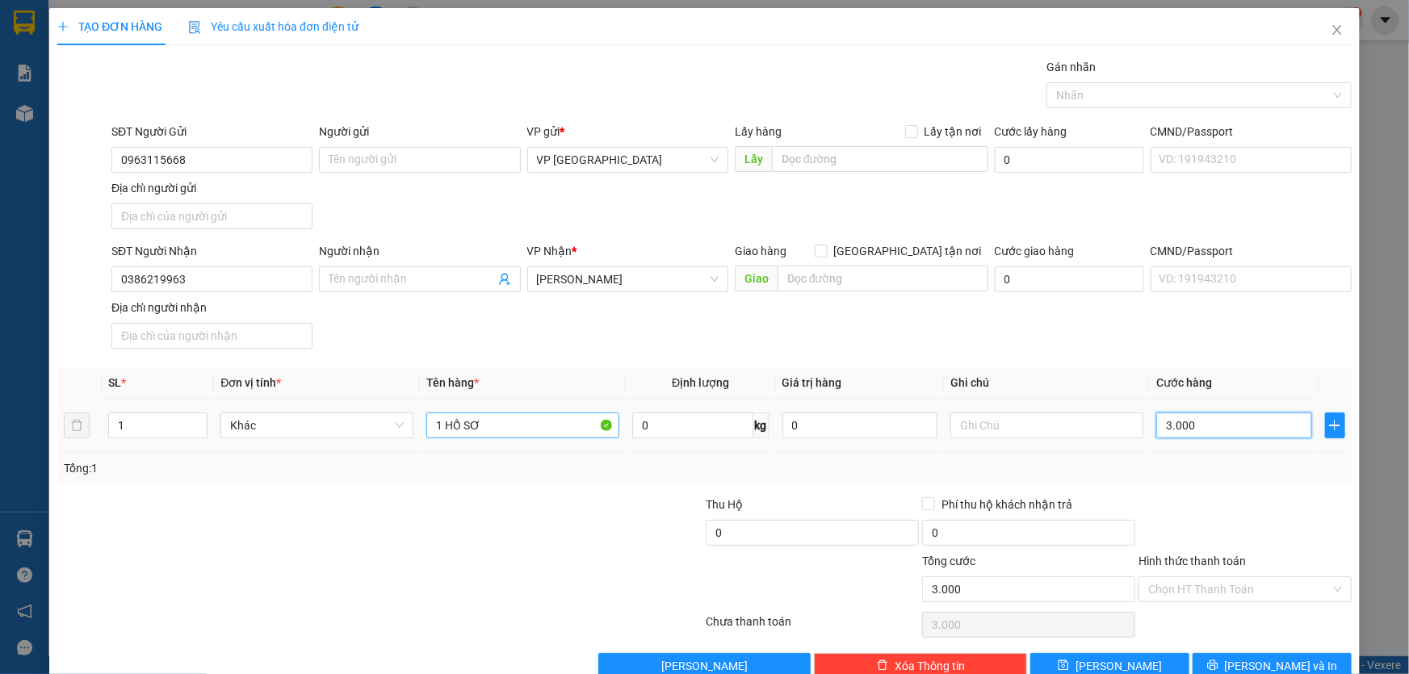
type input "30.000"
click at [1284, 593] on input "Hình thức thanh toán" at bounding box center [1239, 589] width 183 height 24
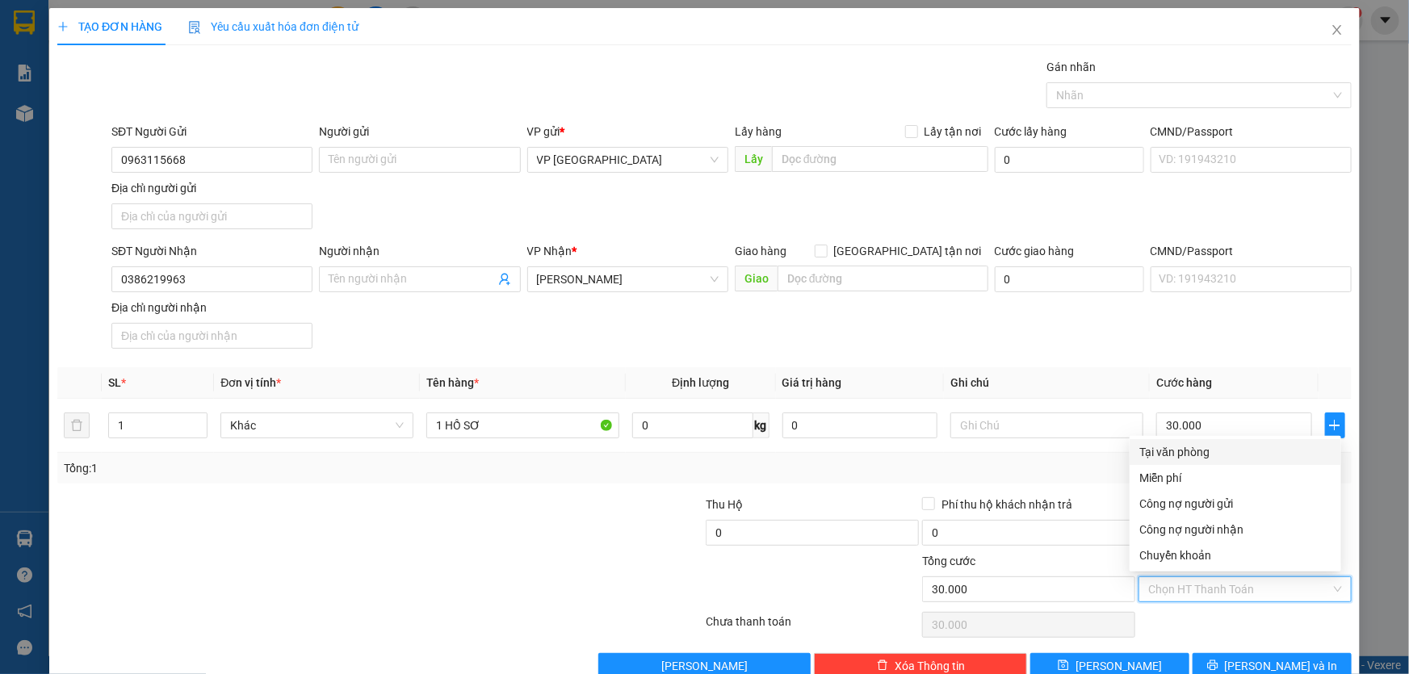
click at [1190, 446] on div "Tại văn phòng" at bounding box center [1236, 452] width 192 height 18
type input "0"
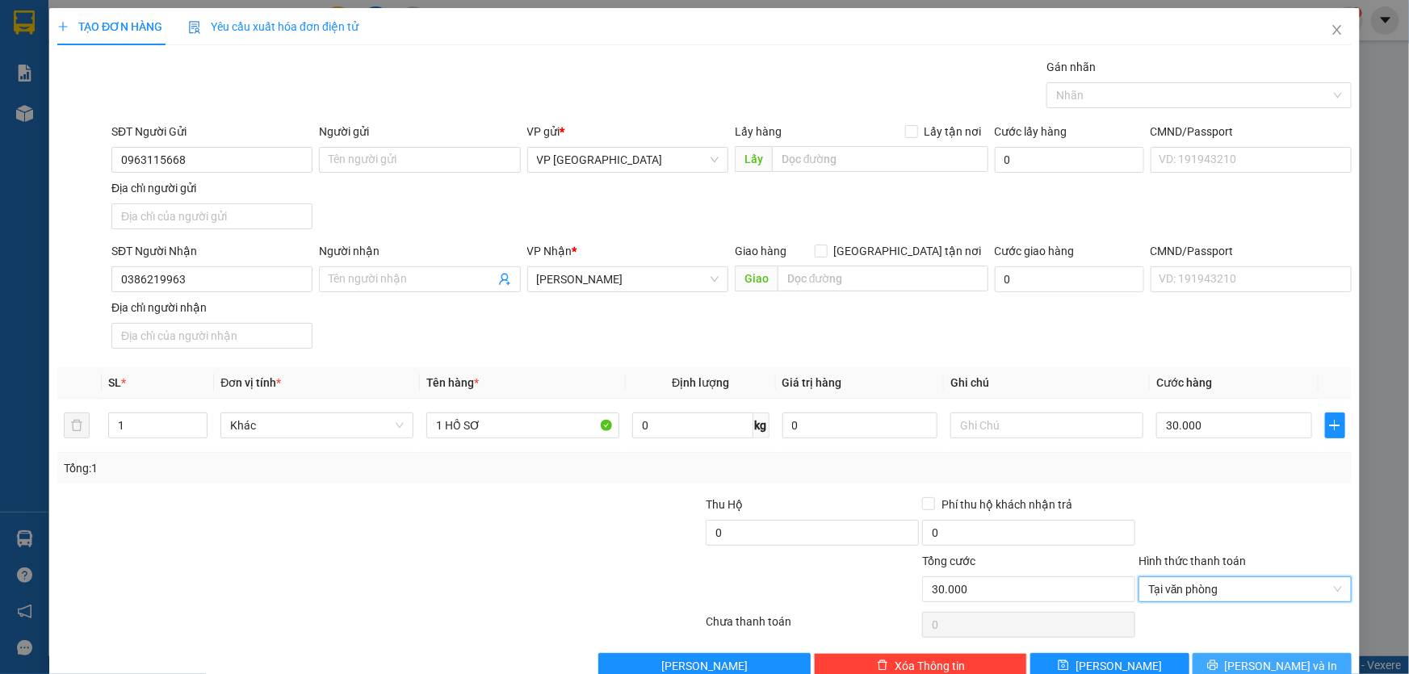
click at [1268, 662] on span "[PERSON_NAME] và In" at bounding box center [1281, 666] width 113 height 18
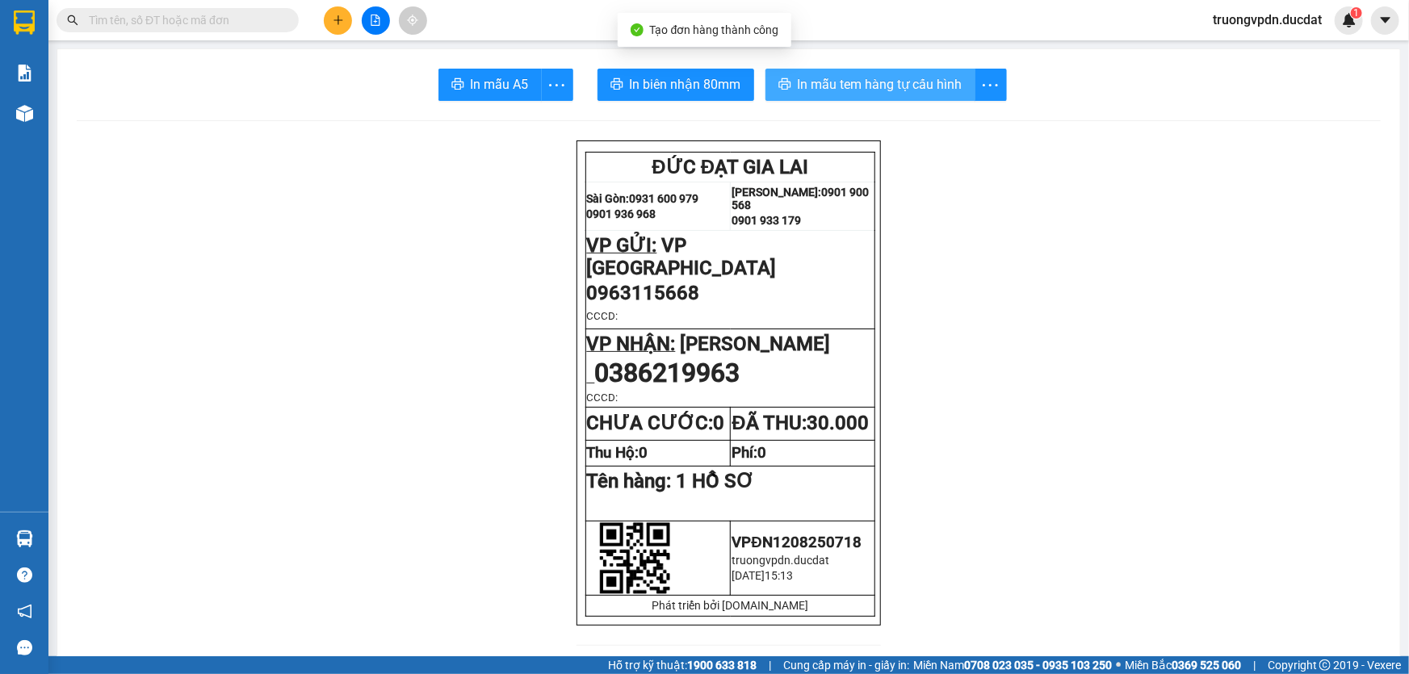
click at [875, 88] on span "In mẫu tem hàng tự cấu hình" at bounding box center [880, 84] width 165 height 20
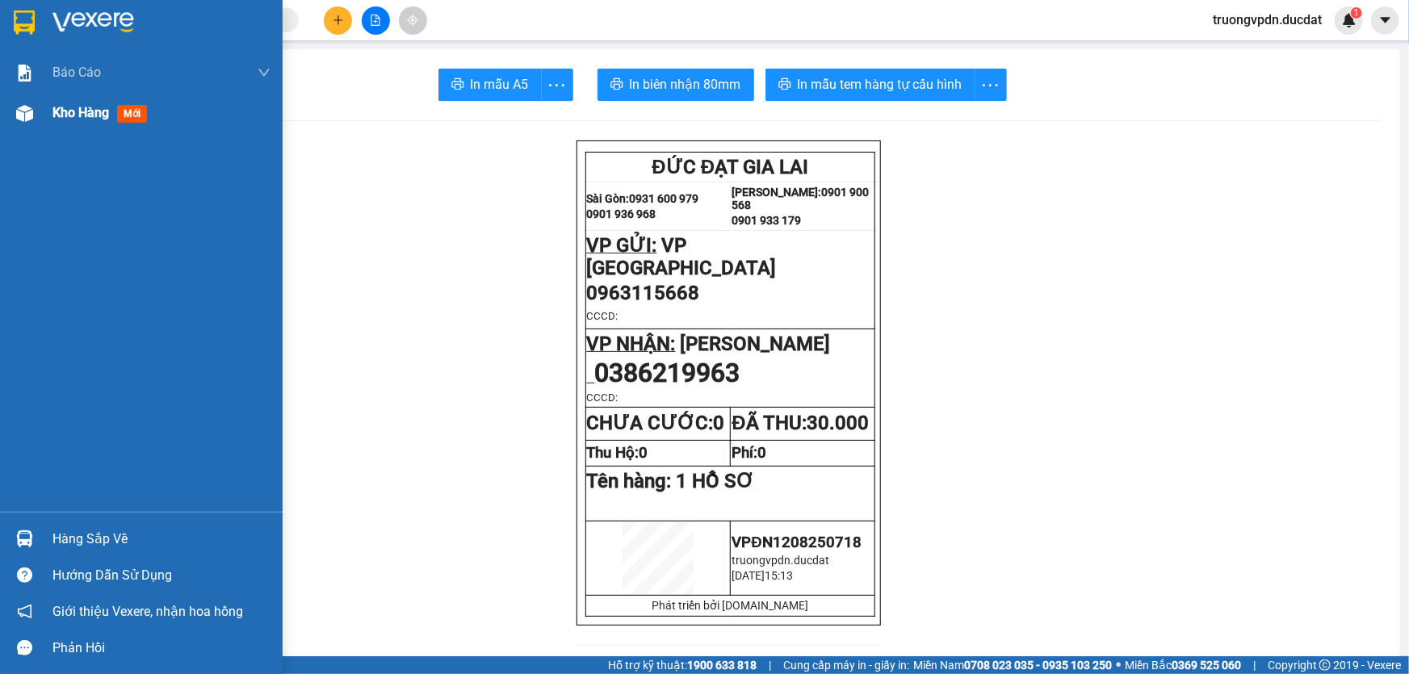
click at [57, 132] on div "Kho hàng mới" at bounding box center [161, 113] width 218 height 40
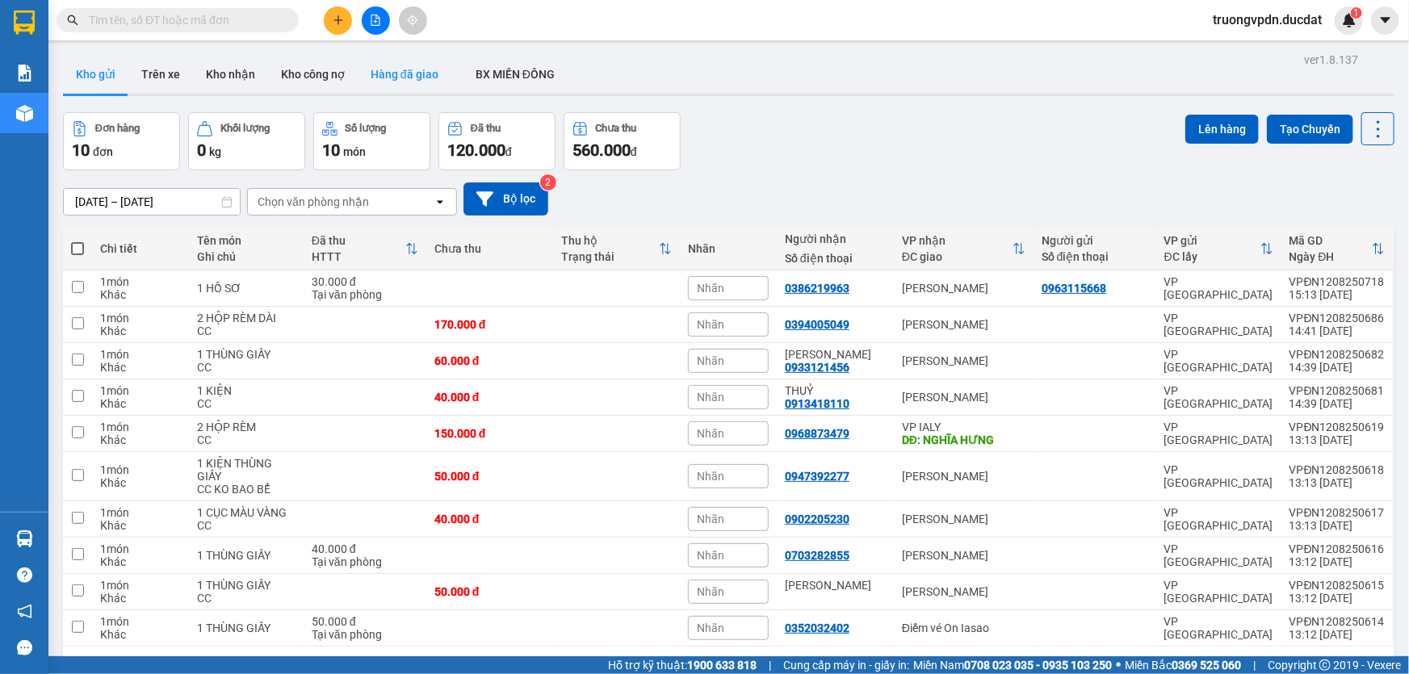
click at [424, 81] on button "Hàng đã giao" at bounding box center [405, 74] width 94 height 39
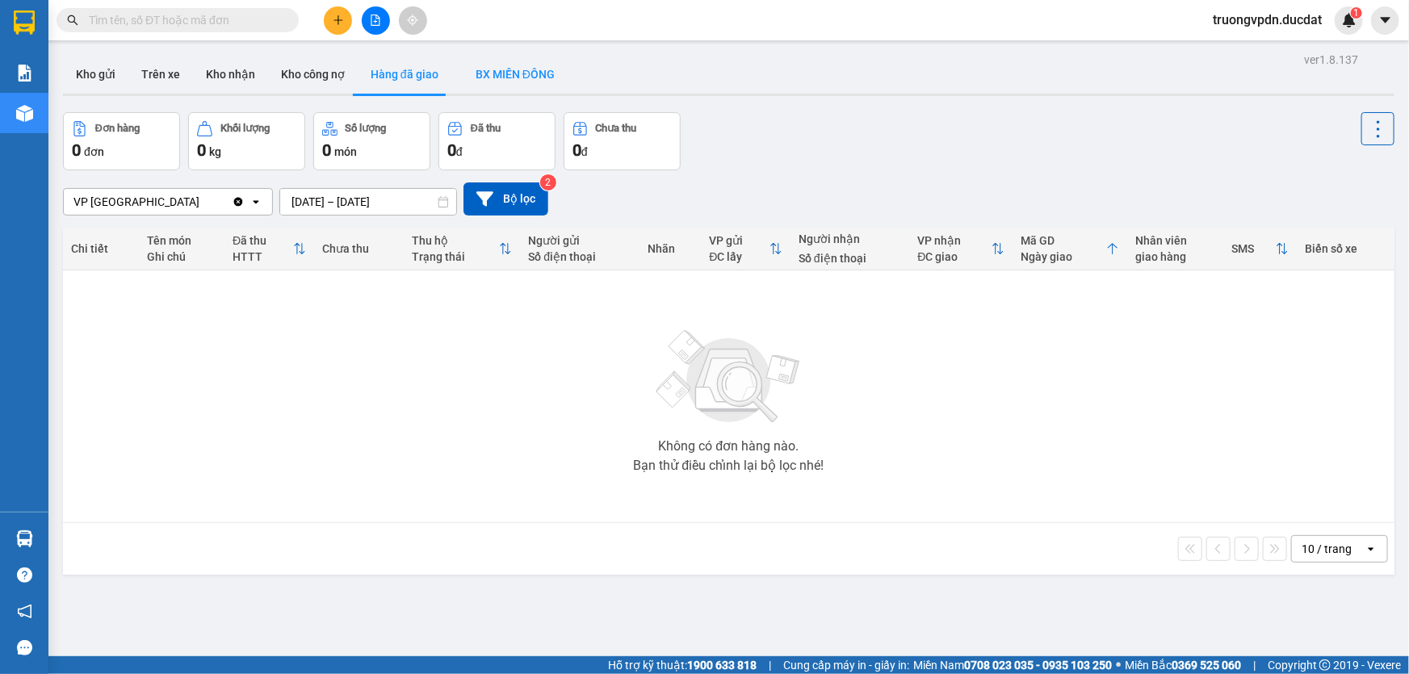
click at [500, 81] on button "BX MIỀN ĐÔNG" at bounding box center [515, 74] width 128 height 39
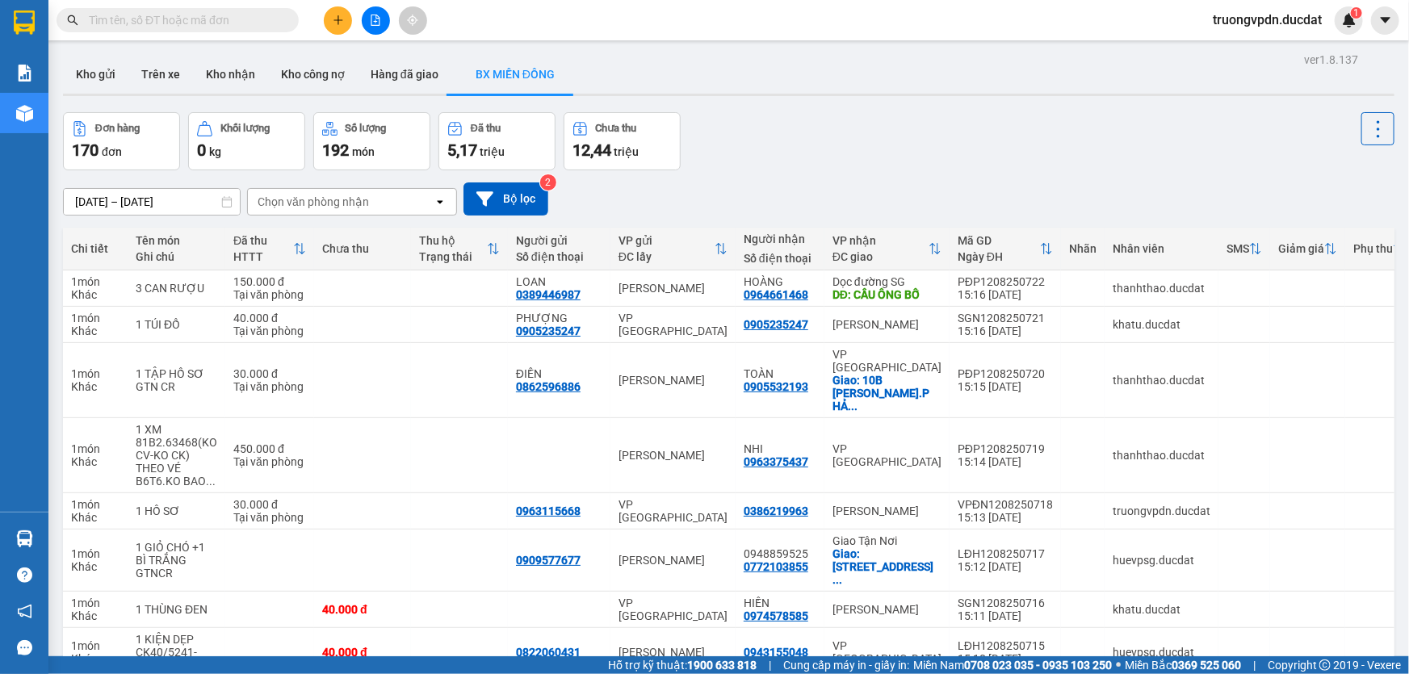
scroll to position [132, 0]
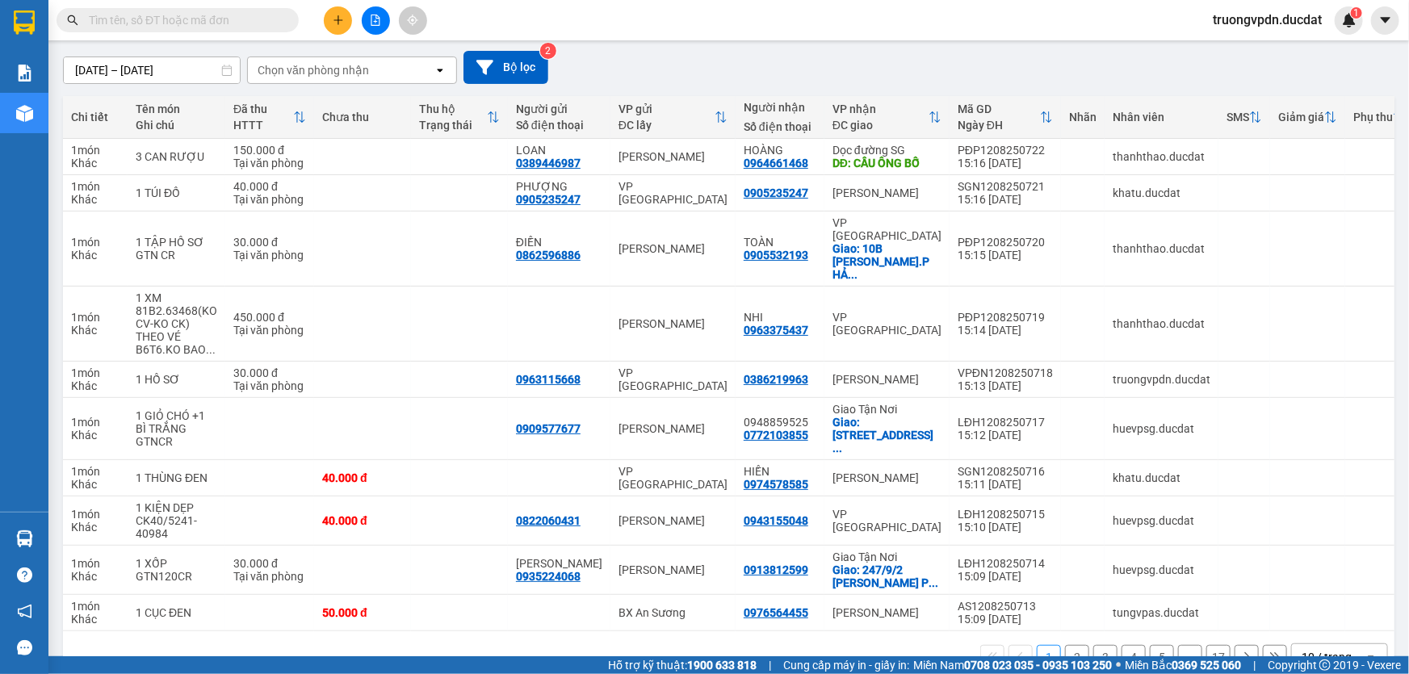
click at [1068, 645] on button "2" at bounding box center [1077, 657] width 24 height 24
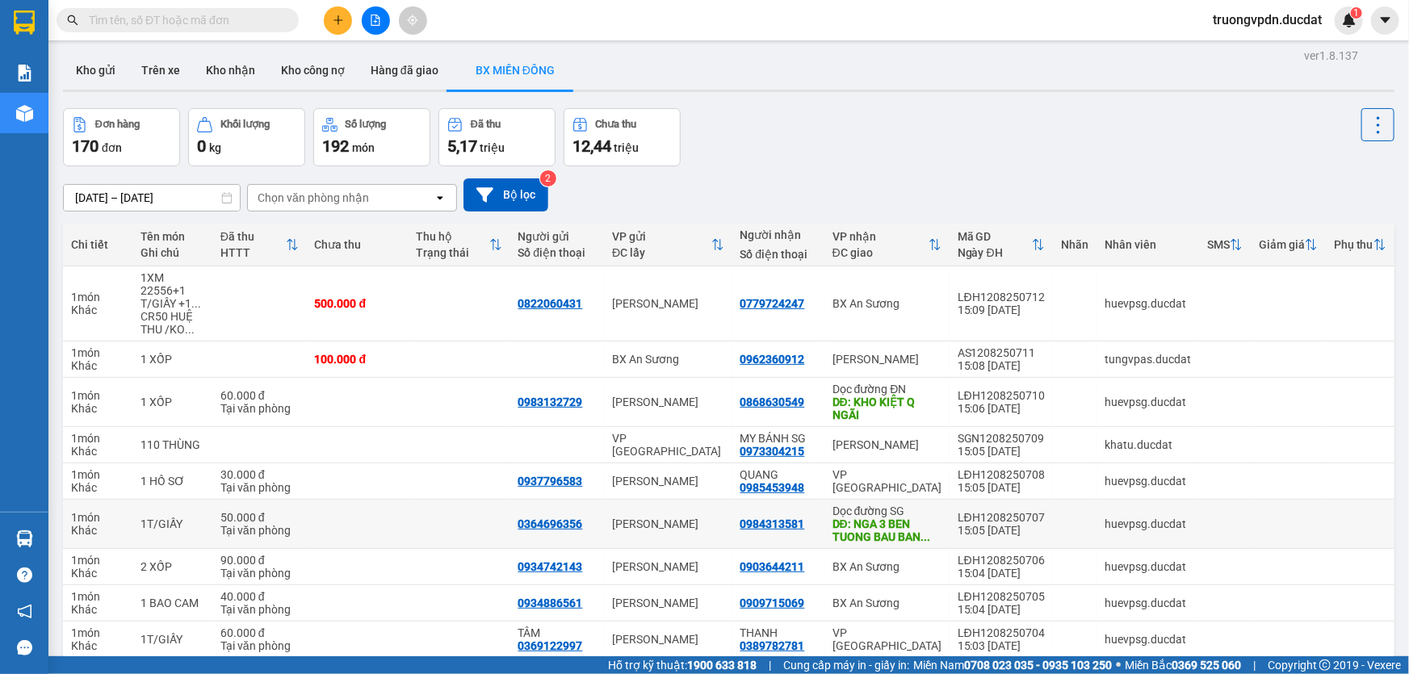
scroll to position [0, 0]
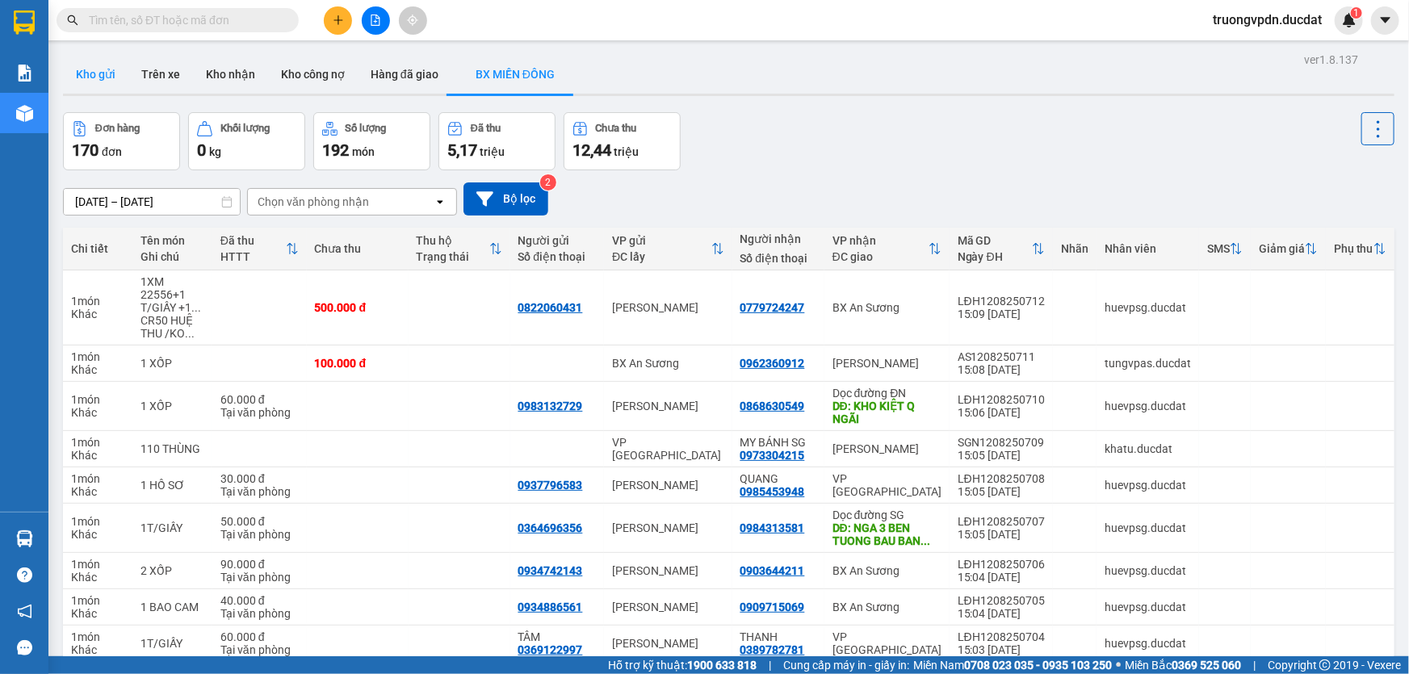
click at [96, 73] on button "Kho gửi" at bounding box center [95, 74] width 65 height 39
